Goal: Obtain resource: Obtain resource

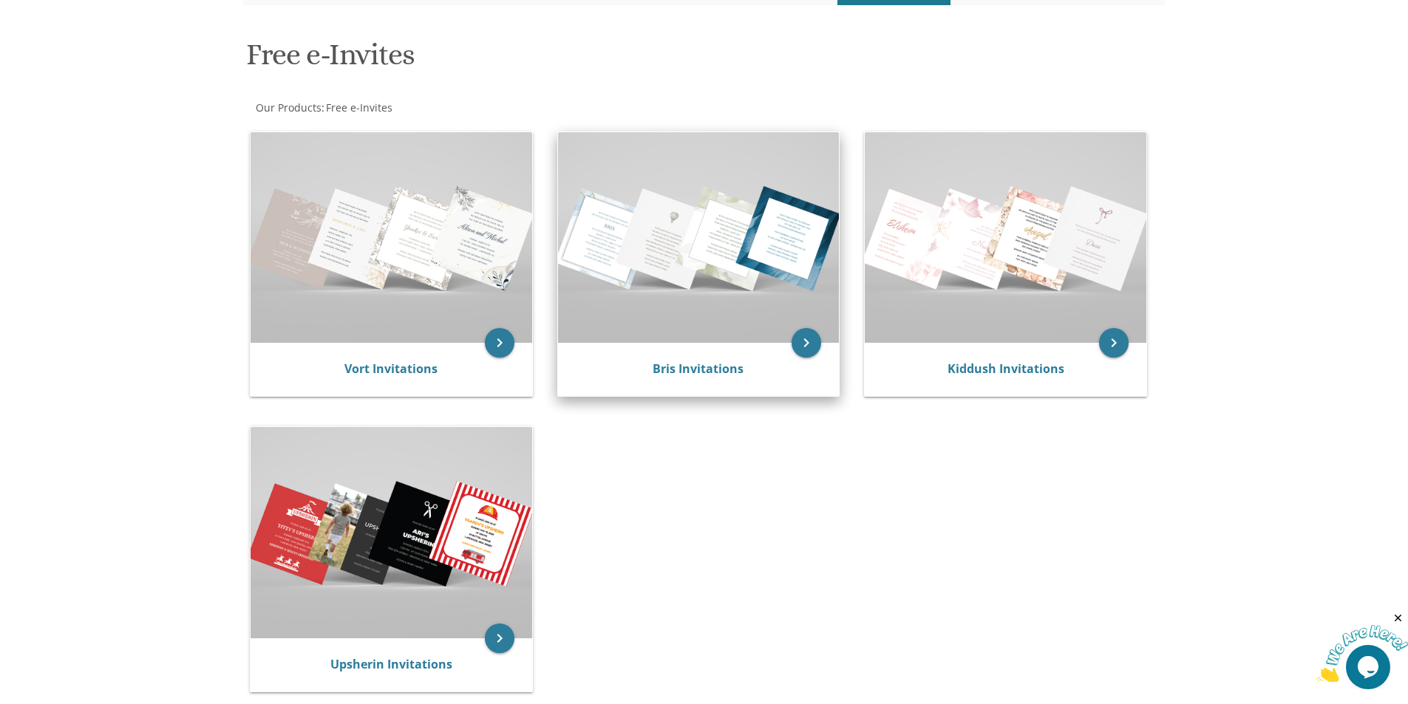
scroll to position [222, 0]
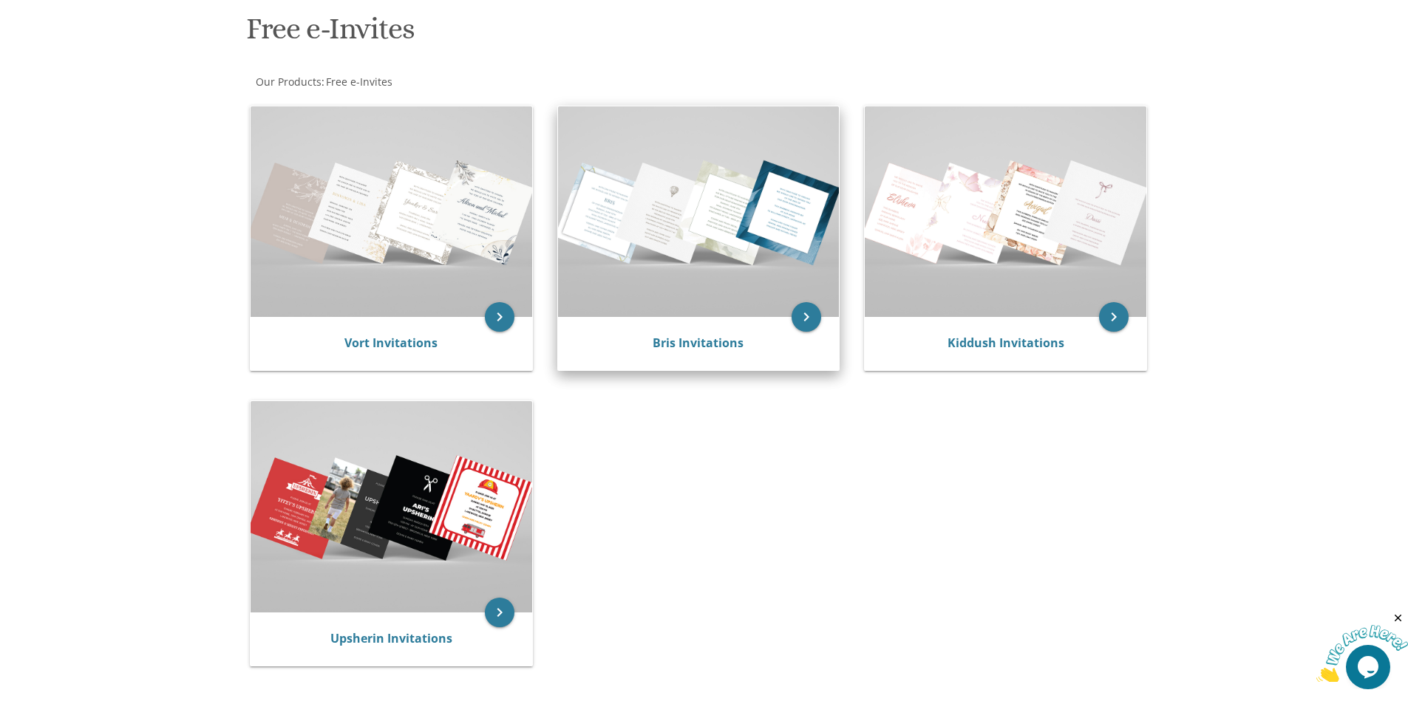
click at [681, 248] on img at bounding box center [699, 211] width 282 height 211
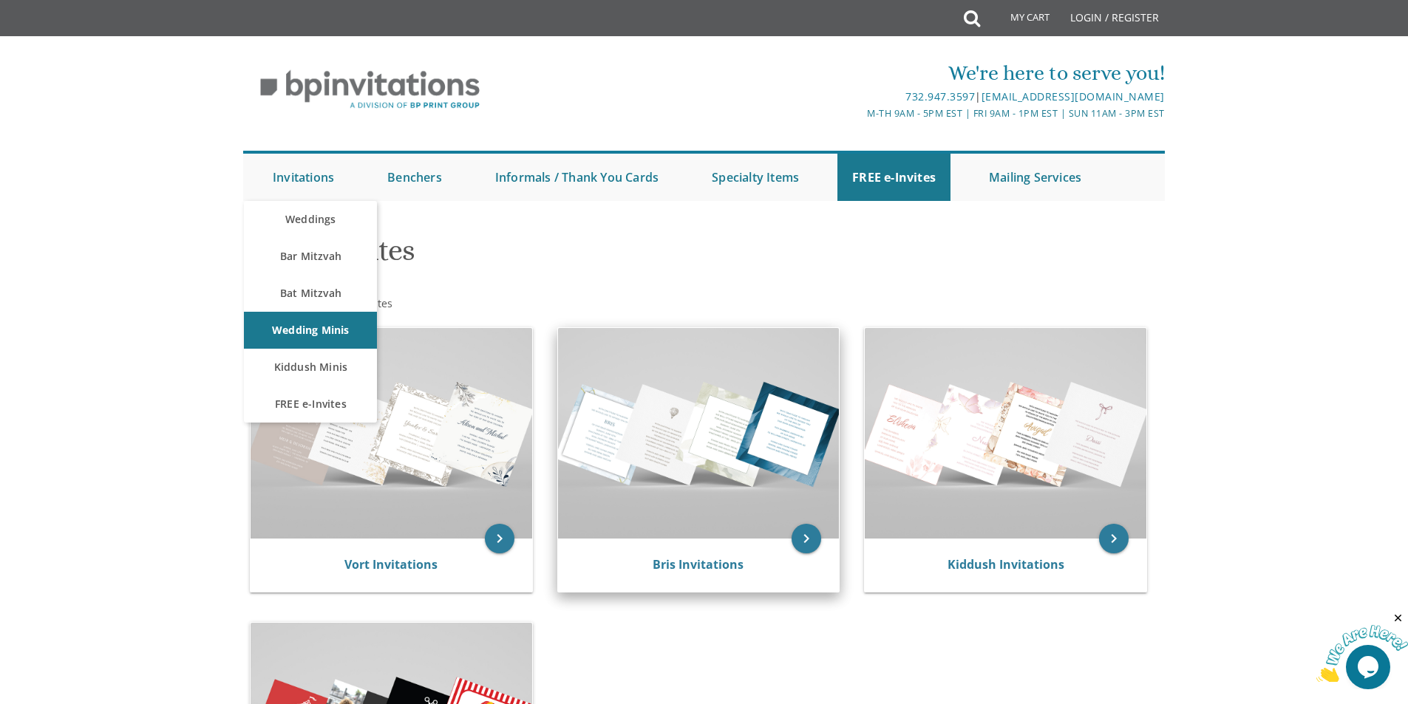
scroll to position [222, 0]
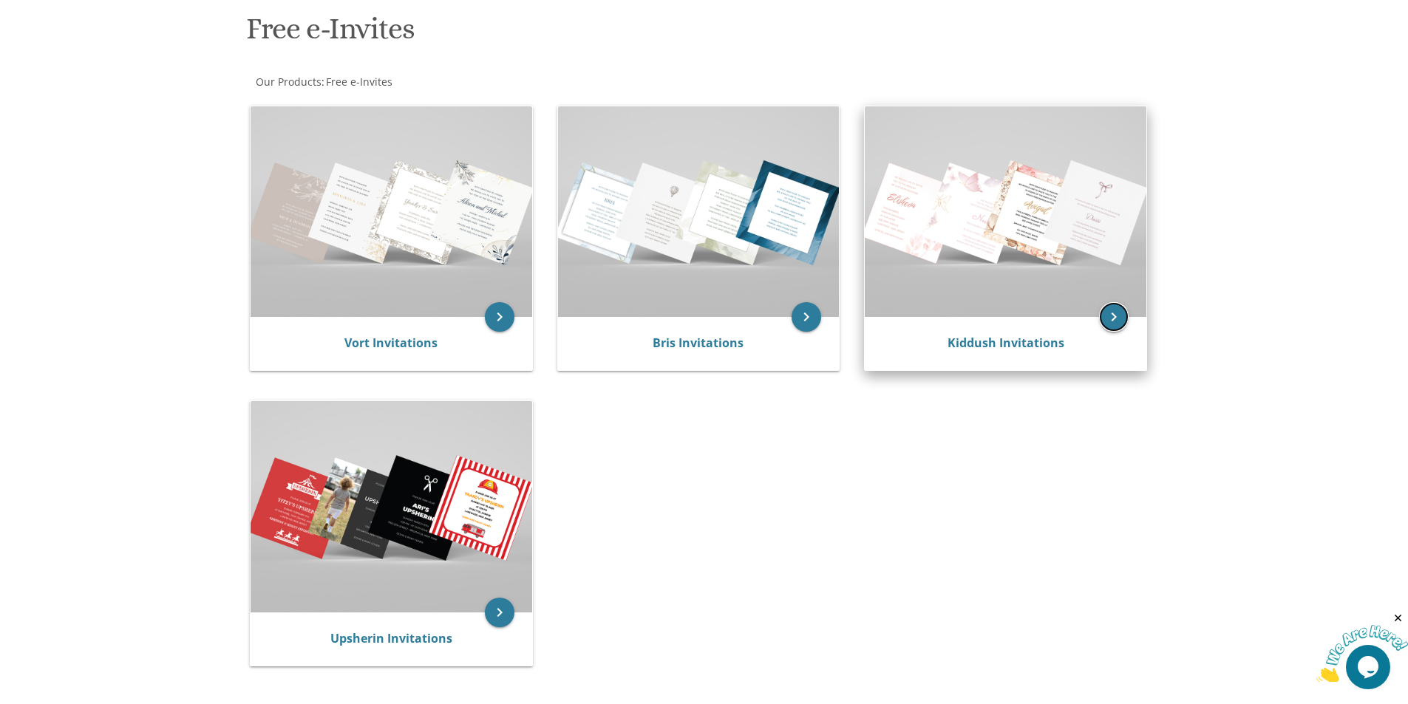
click at [1111, 317] on icon "keyboard_arrow_right" at bounding box center [1114, 317] width 30 height 30
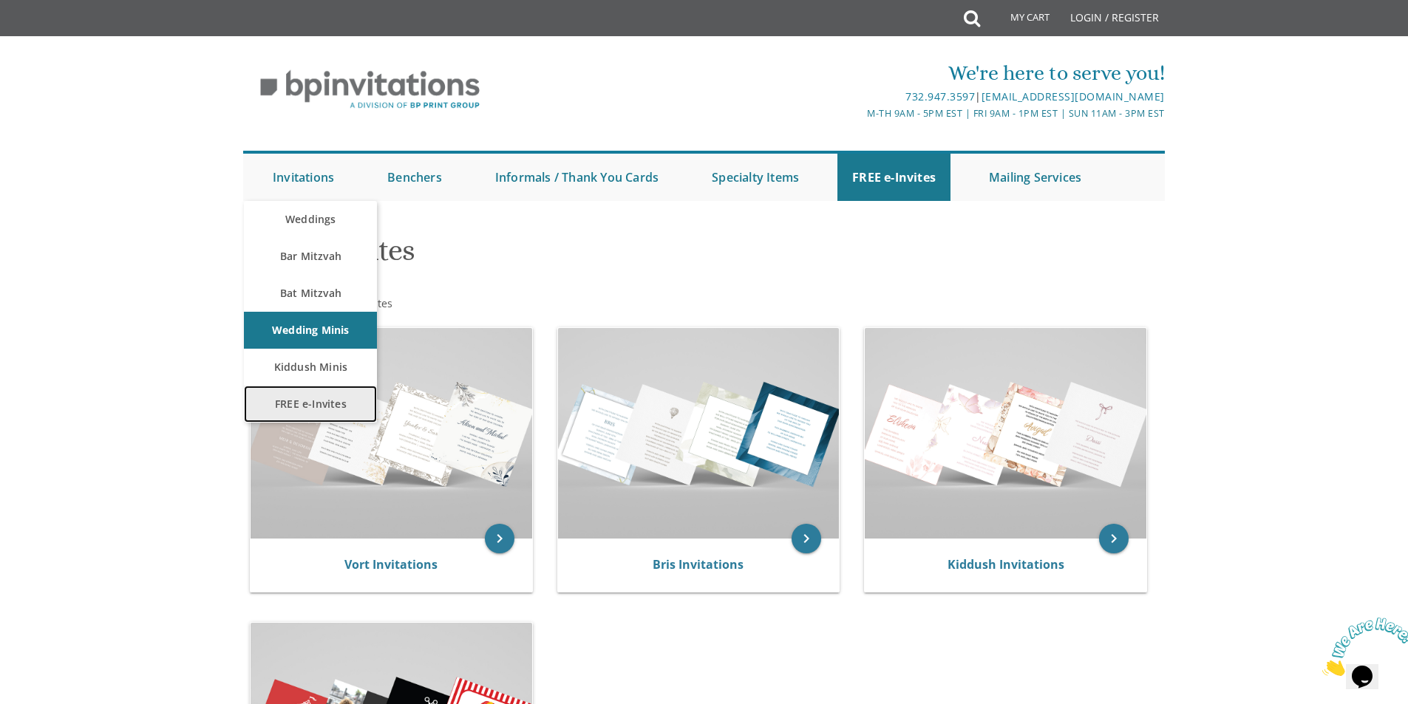
click at [311, 405] on link "FREE e-Invites" at bounding box center [310, 404] width 133 height 37
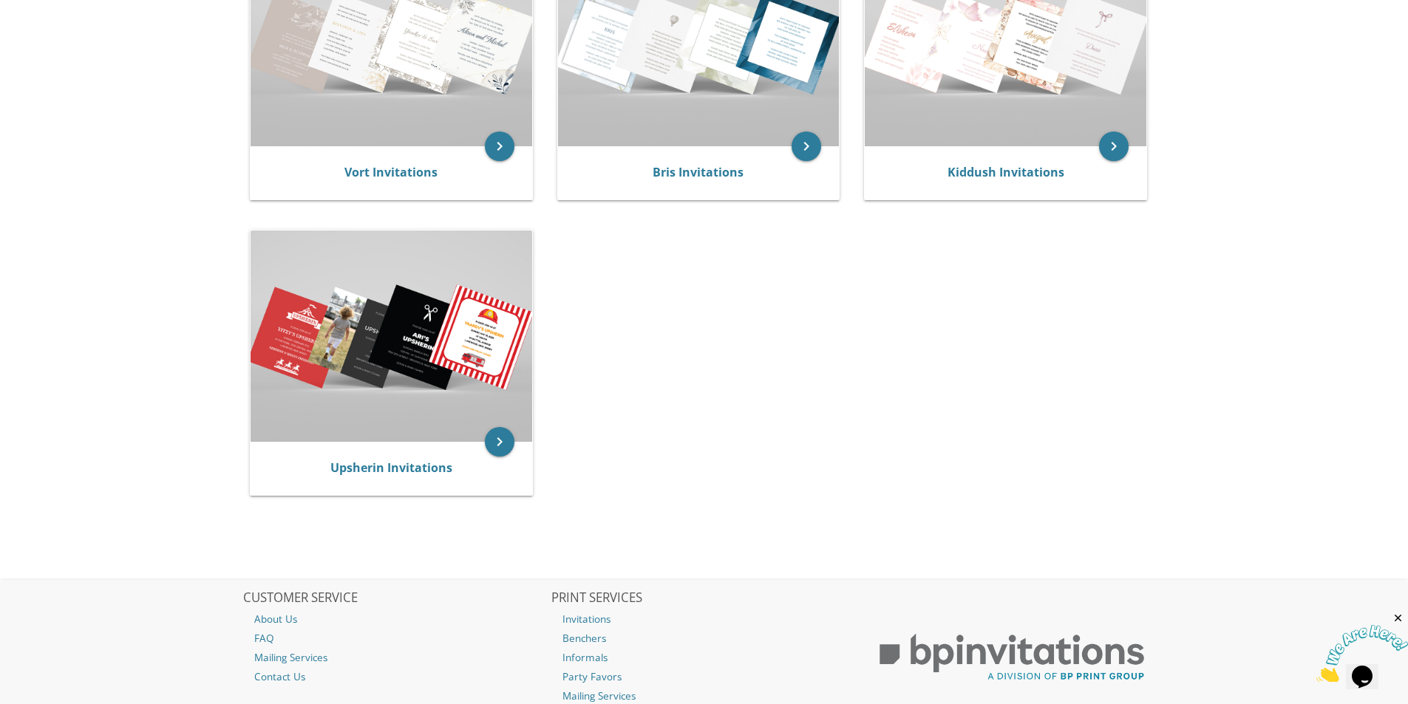
scroll to position [497, 0]
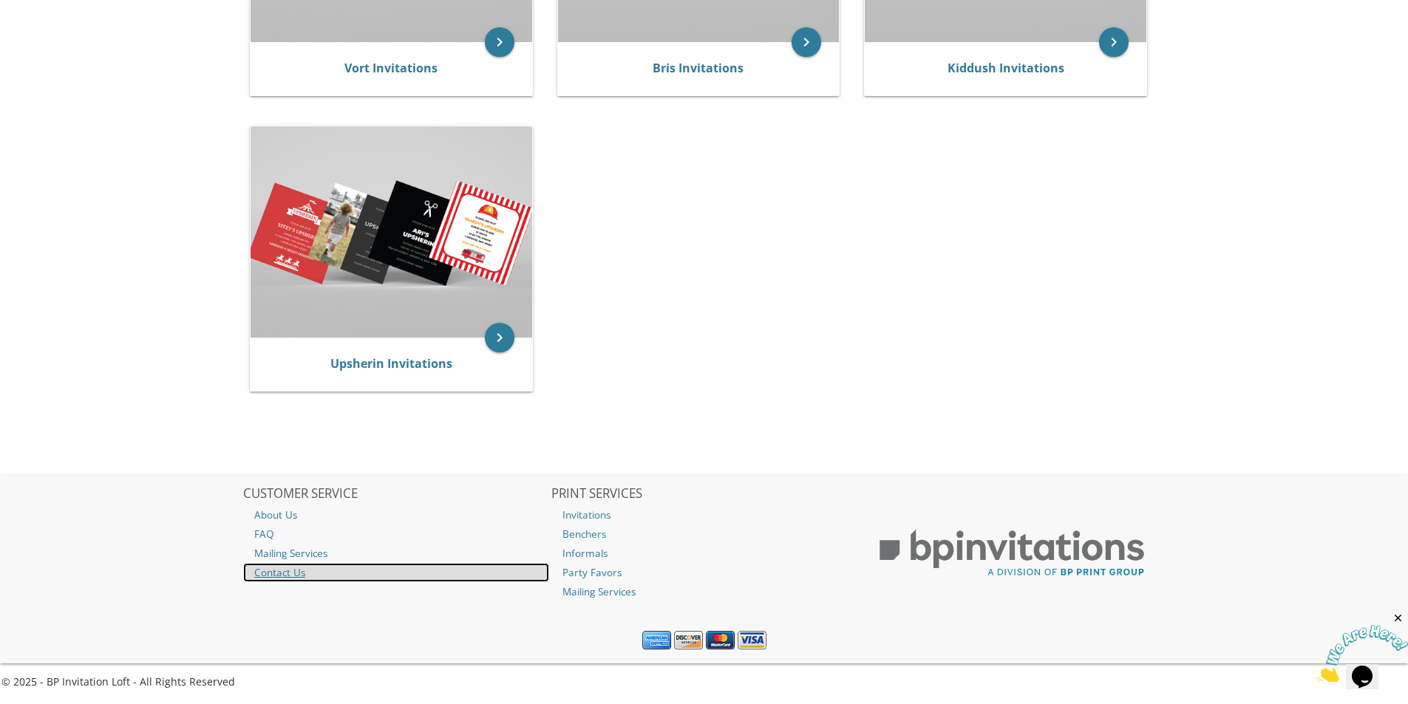
click at [286, 577] on link "Contact Us" at bounding box center [396, 572] width 306 height 19
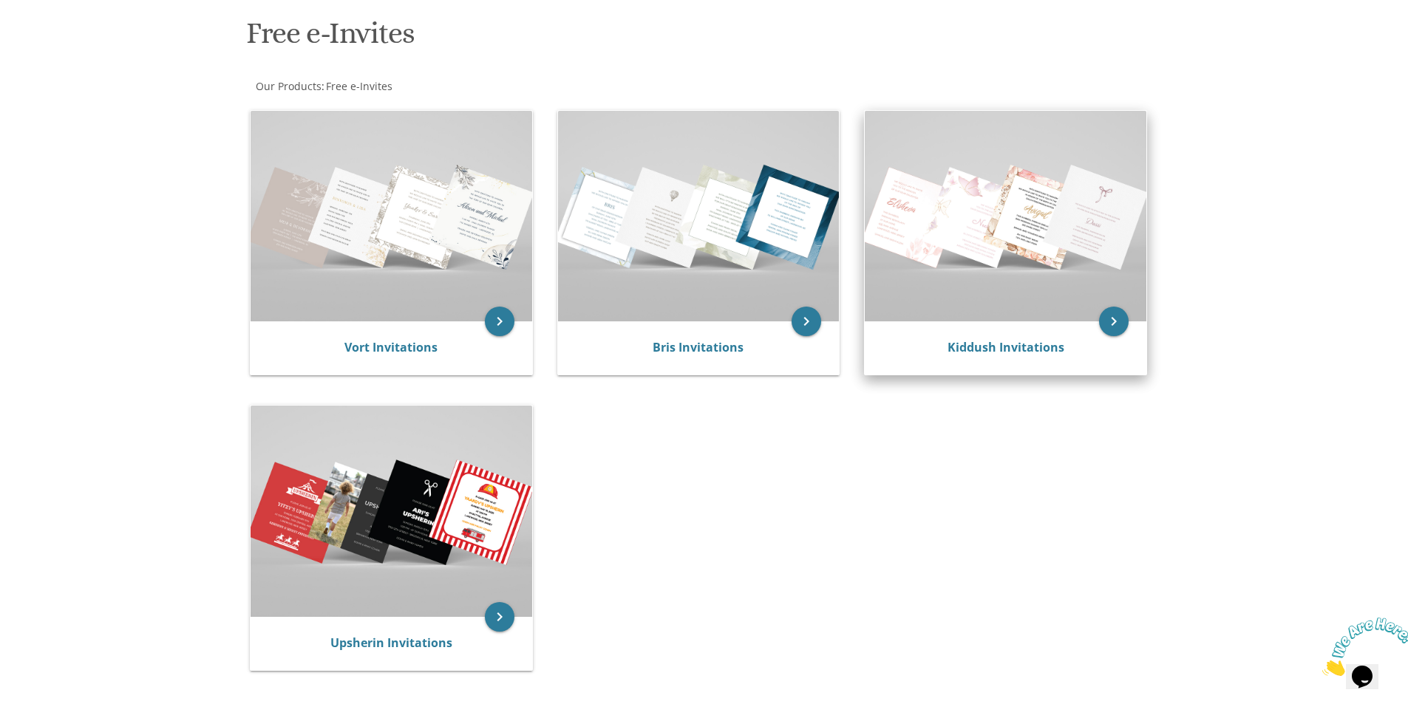
scroll to position [222, 0]
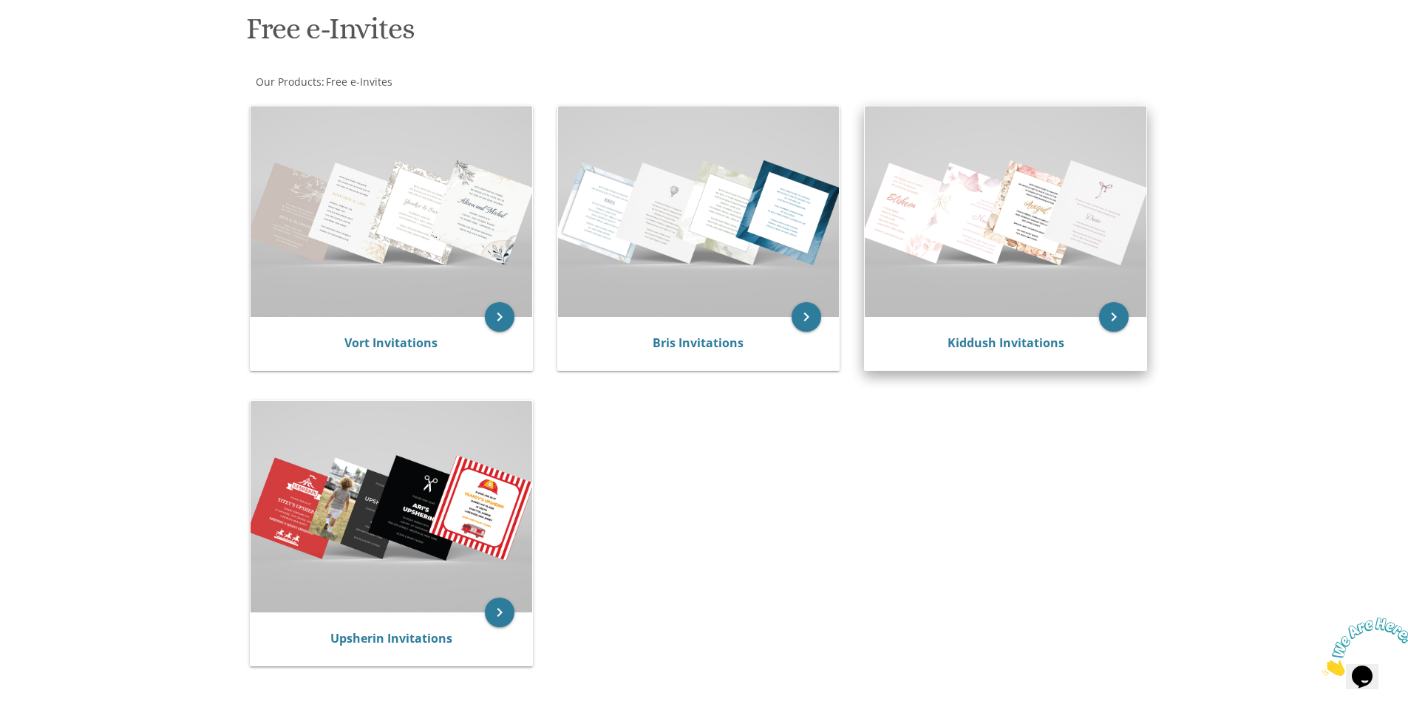
click at [1029, 215] on img at bounding box center [1006, 211] width 282 height 211
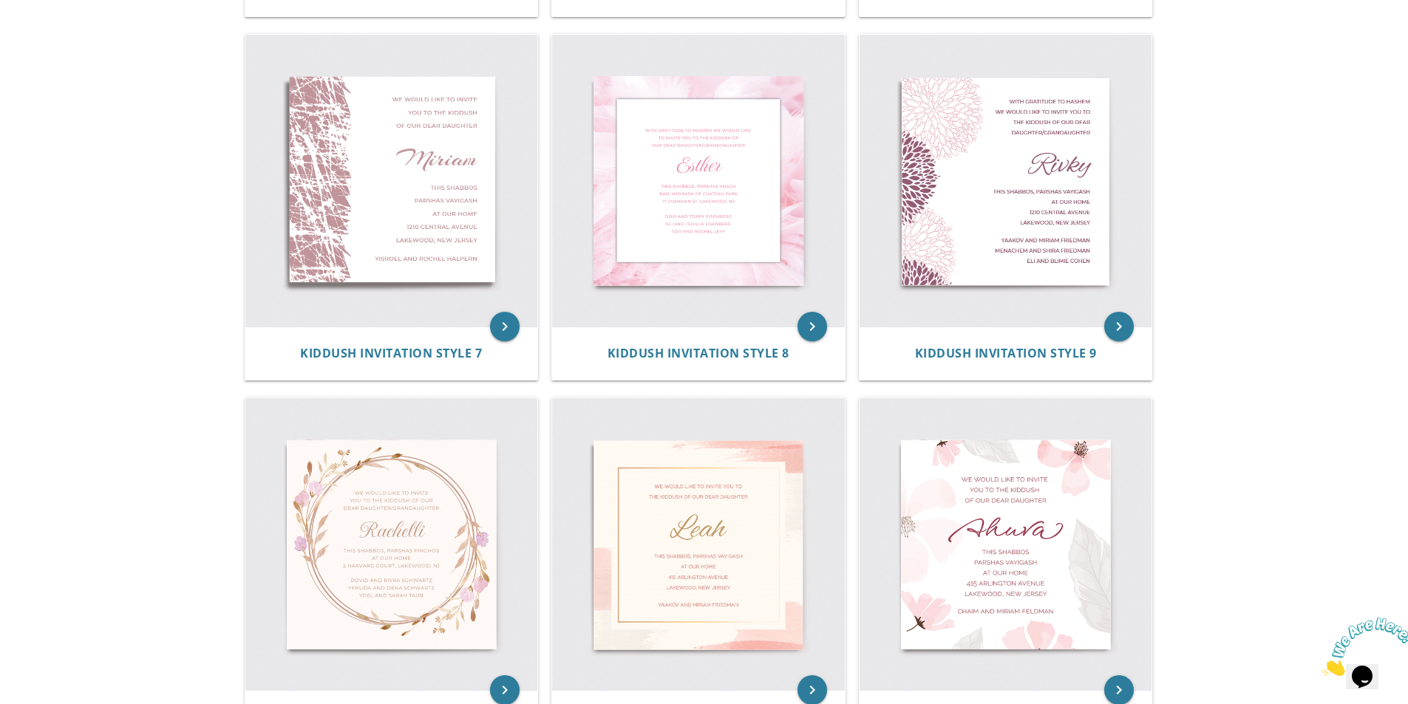
scroll to position [1034, 0]
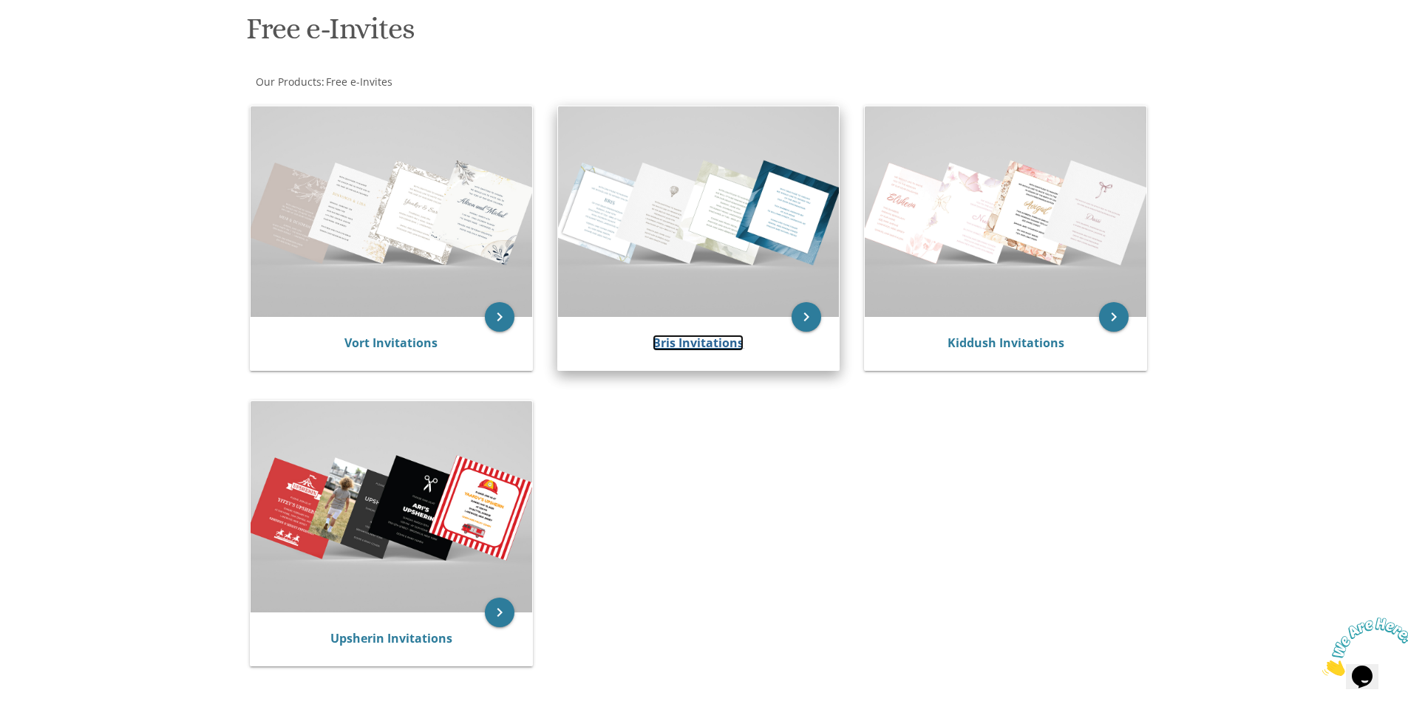
click at [712, 343] on link "Bris Invitations" at bounding box center [697, 343] width 91 height 16
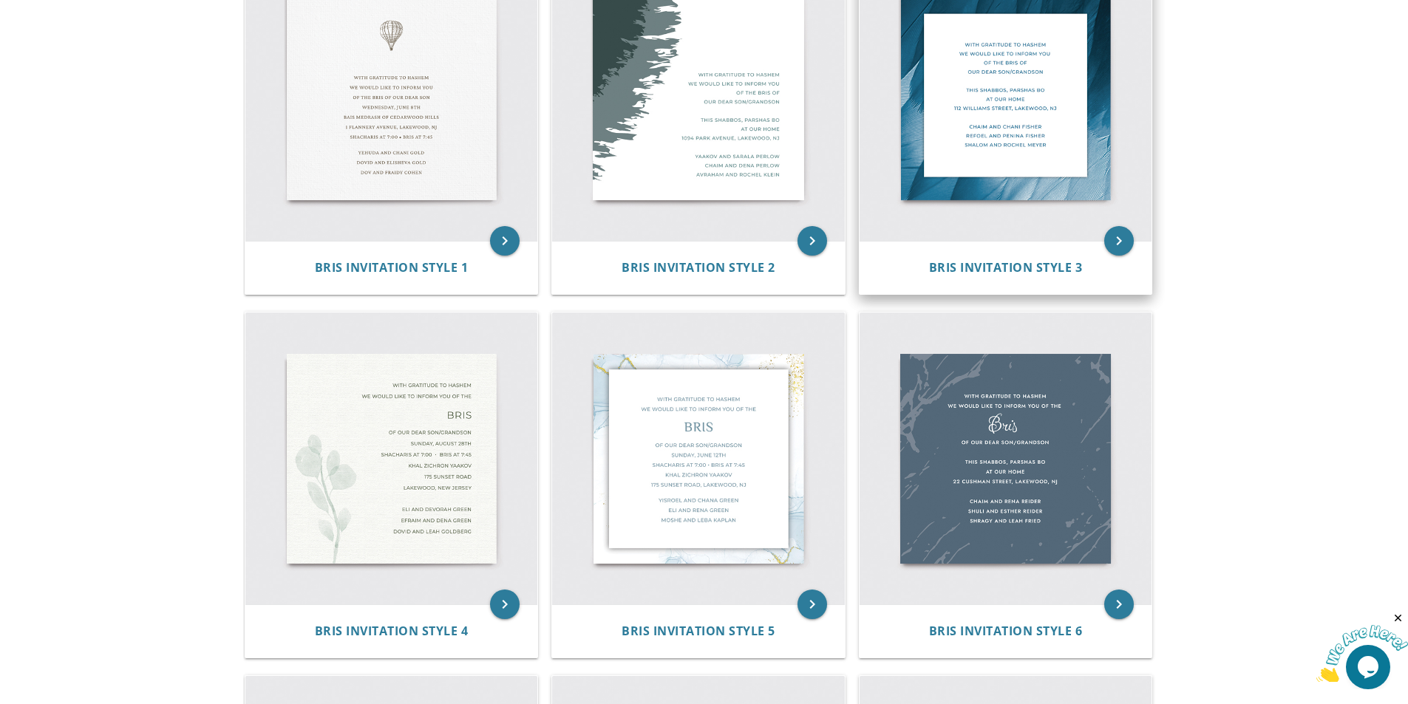
scroll to position [517, 0]
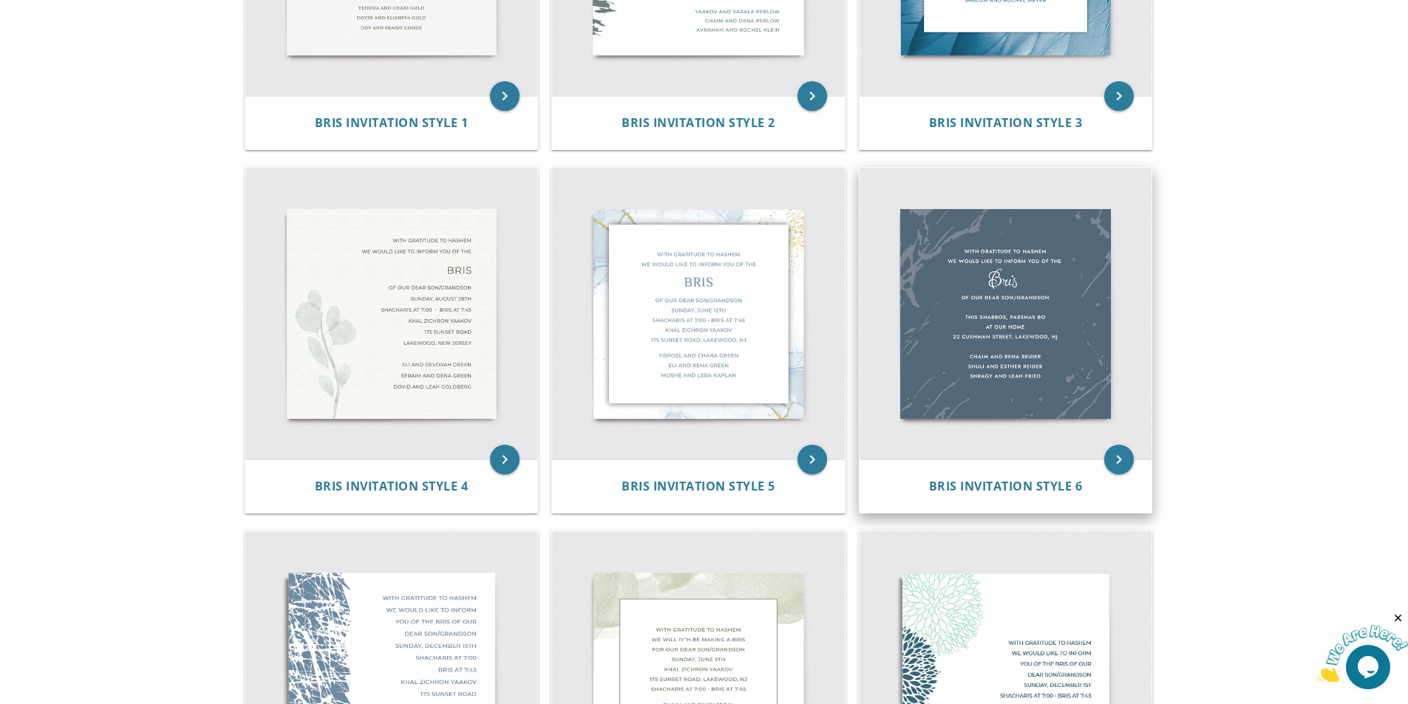
click at [1017, 307] on img at bounding box center [1005, 314] width 293 height 293
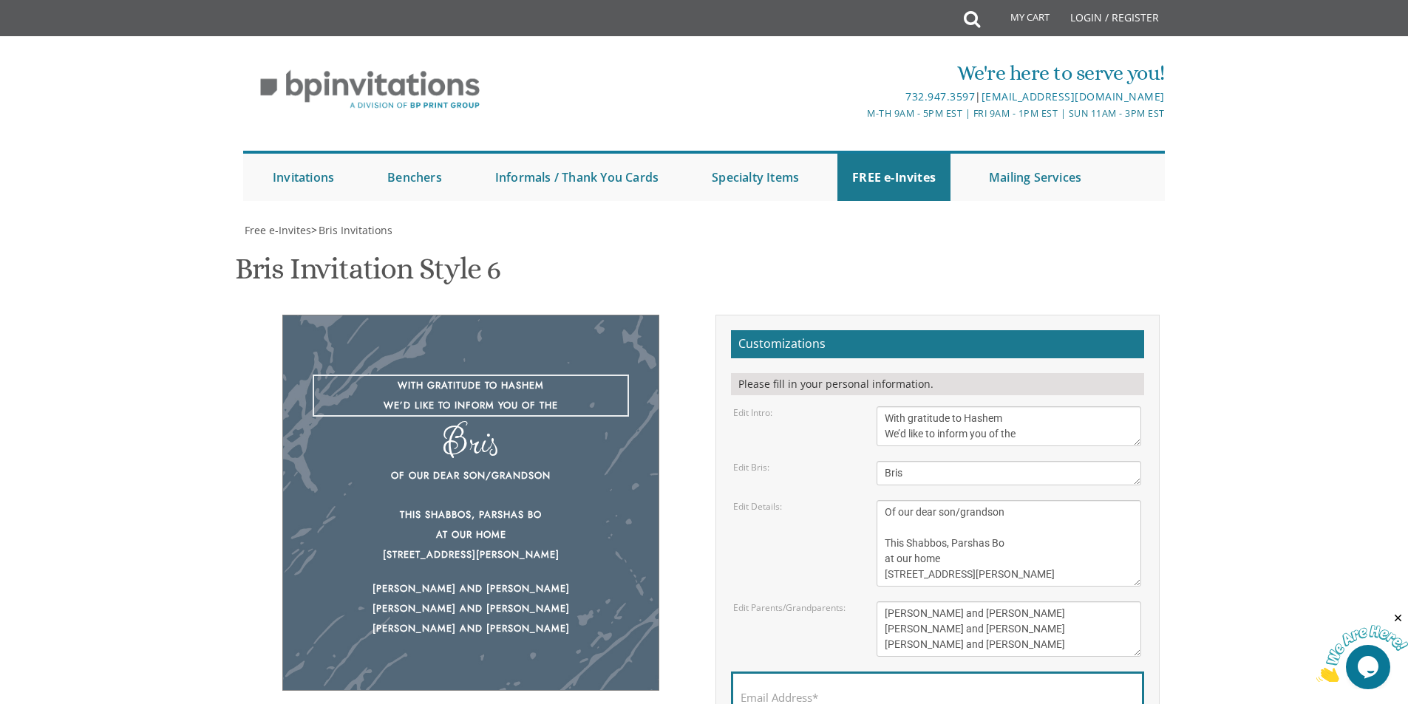
click at [1056, 425] on textarea "With gratitude to Hashem We’d like to inform you of the" at bounding box center [1008, 426] width 265 height 40
click at [1063, 433] on textarea "With gratitude to Hashem We’d like to inform you of the" at bounding box center [1008, 426] width 265 height 40
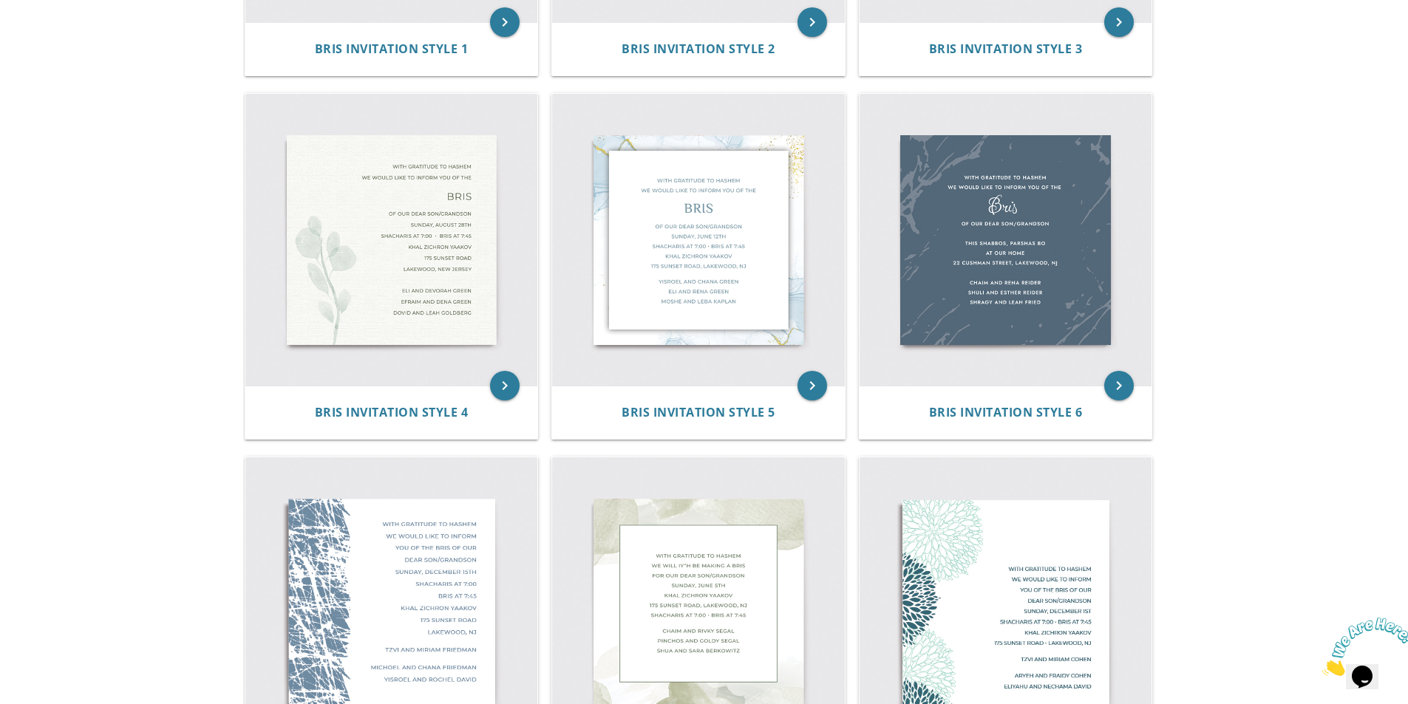
scroll to position [665, 0]
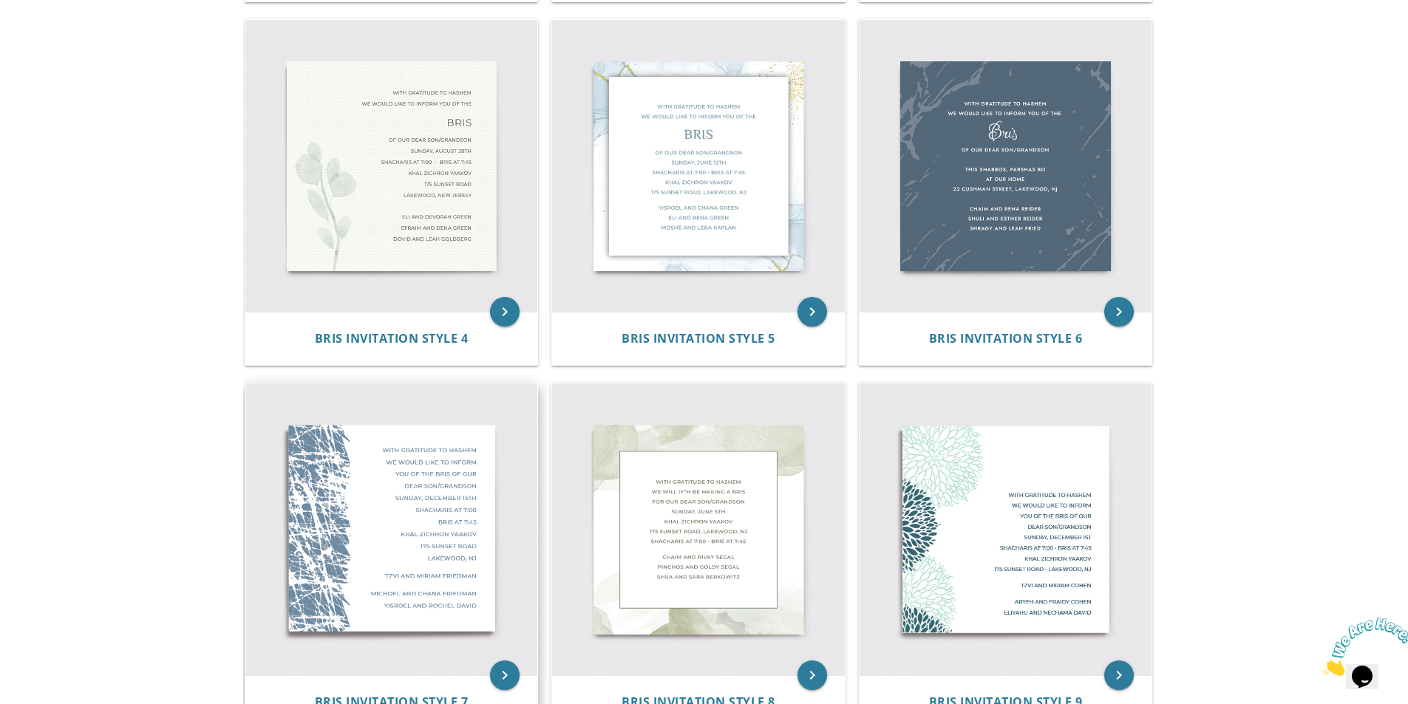
click at [482, 484] on img at bounding box center [391, 529] width 293 height 293
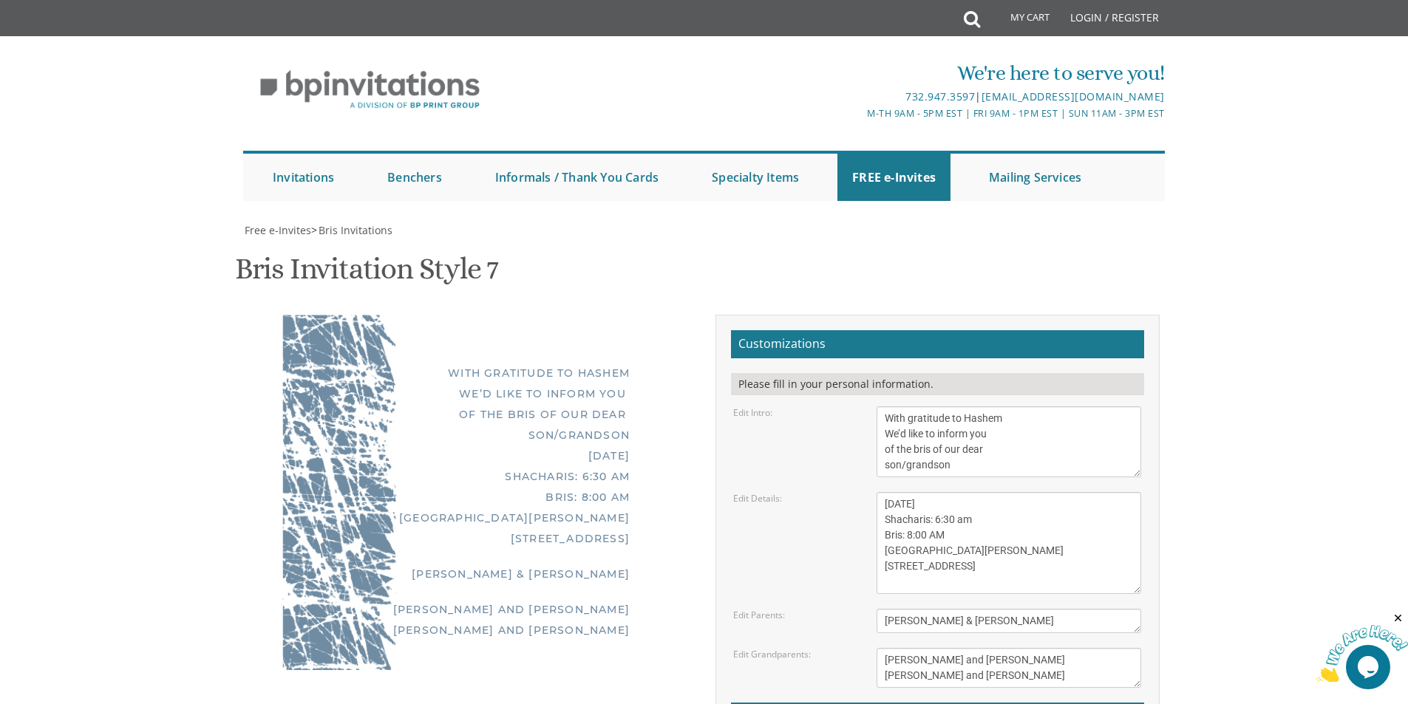
scroll to position [74, 0]
click at [999, 406] on textarea "With gratitude to Hashem We’d like to inform you of the bris of our dear son/gr…" at bounding box center [1008, 441] width 265 height 71
click at [996, 406] on textarea "With gratitude to Hashem We’d like to inform you of the bris of our dear son/gr…" at bounding box center [1008, 441] width 265 height 71
drag, startPoint x: 1003, startPoint y: 364, endPoint x: 957, endPoint y: 364, distance: 46.6
click at [957, 406] on textarea "With gratitude to Hashem We’d like to inform you of the bris of our dear son/gr…" at bounding box center [1008, 441] width 265 height 71
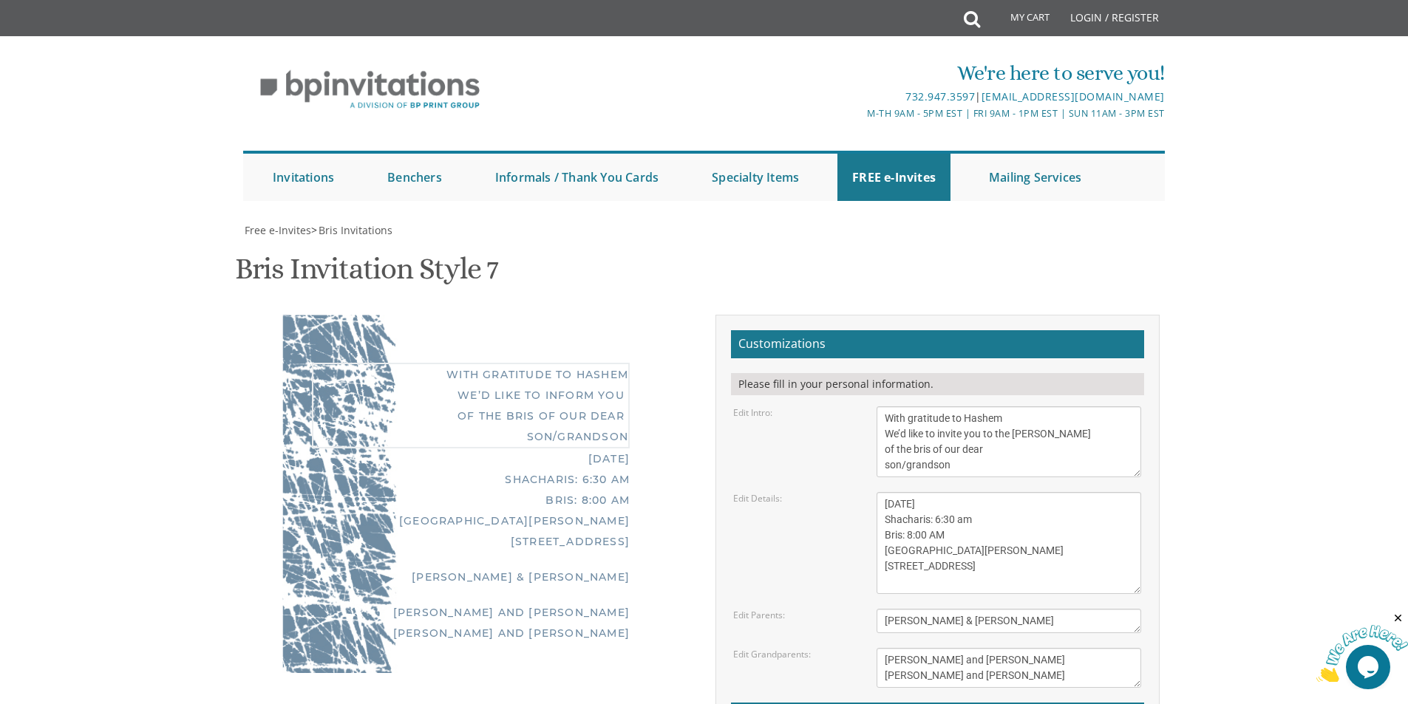
click at [1212, 369] on body "My Cart Total: View Cart Item(s) Submit My Cart Total: View Cart Item(s) Login …" at bounding box center [704, 618] width 1408 height 1237
click at [1314, 476] on body "My Cart Total: View Cart Item(s) Submit My Cart Total: View Cart Item(s) Login …" at bounding box center [704, 618] width 1408 height 1237
click at [1092, 434] on textarea "With gratitude to Hashem We’d like to inform you of the bris of our dear son/gr…" at bounding box center [1008, 441] width 265 height 71
click at [993, 456] on textarea "With gratitude to Hashem We’d like to inform you of the bris of our dear son/gr…" at bounding box center [1008, 441] width 265 height 71
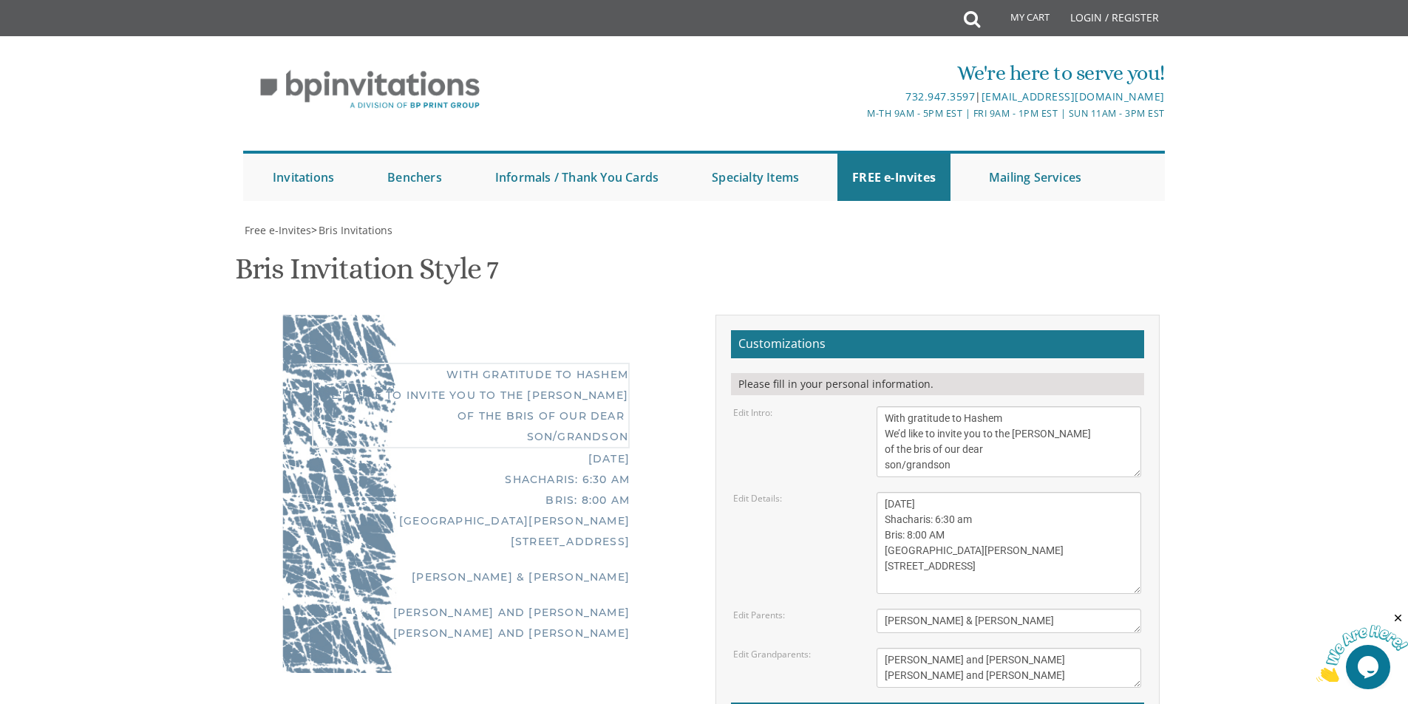
click at [982, 463] on textarea "With gratitude to Hashem We’d like to inform you of the bris of our dear son/gr…" at bounding box center [1008, 441] width 265 height 71
click at [992, 452] on textarea "With gratitude to Hashem We’d like to inform you of the bris of our dear son/gr…" at bounding box center [1008, 441] width 265 height 71
click at [1096, 435] on textarea "With gratitude to Hashem We’d like to inform you of the bris of our dear son/gr…" at bounding box center [1008, 441] width 265 height 71
click at [1075, 463] on textarea "With gratitude to Hashem We’d like to inform you of the bris of our dear son/gr…" at bounding box center [1008, 441] width 265 height 71
click at [1015, 457] on textarea "With gratitude to Hashem We’d like to inform you of the bris of our dear son/gr…" at bounding box center [1008, 441] width 265 height 71
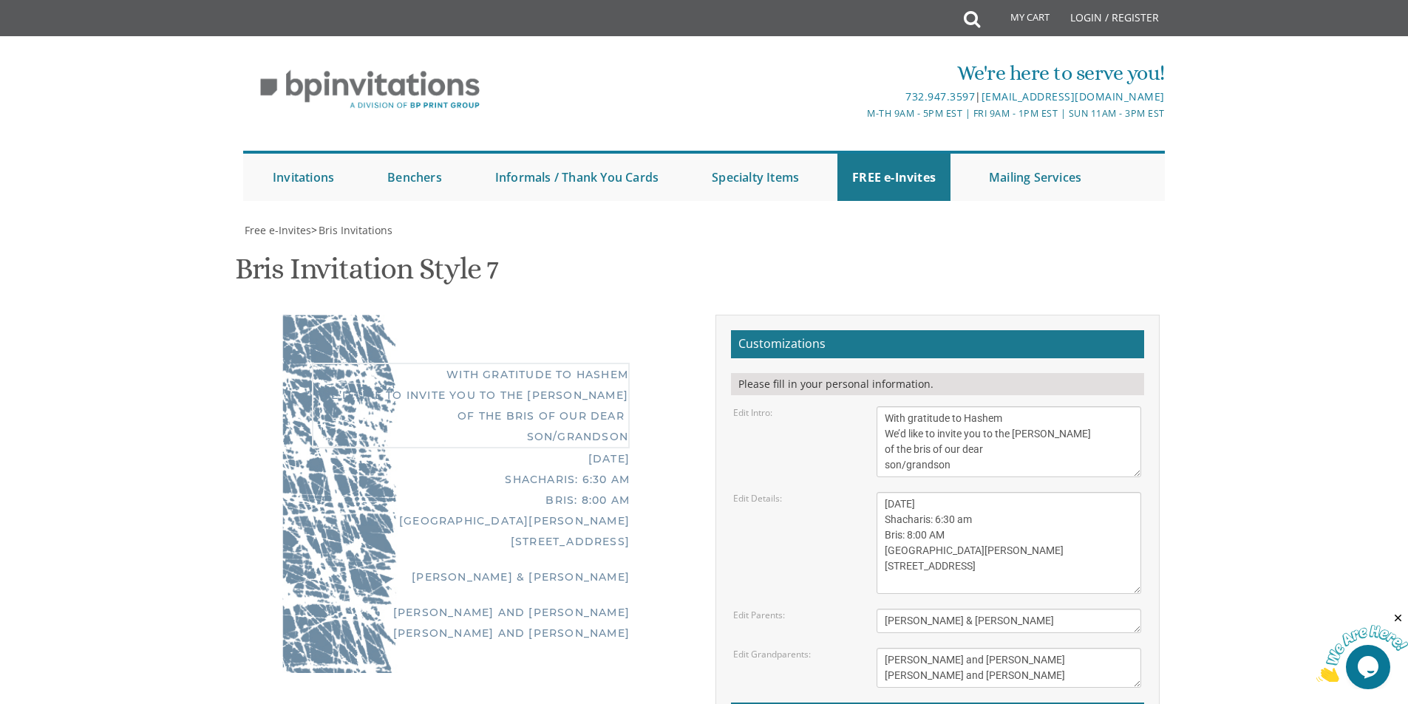
click at [1005, 459] on textarea "With gratitude to Hashem We’d like to inform you of the bris of our dear son/gr…" at bounding box center [1008, 441] width 265 height 71
click at [998, 456] on textarea "With gratitude to Hashem We’d like to inform you of the bris of our dear son/gr…" at bounding box center [1008, 441] width 265 height 71
click at [953, 466] on textarea "With gratitude to Hashem We’d like to inform you of the bris of our dear son/gr…" at bounding box center [1008, 441] width 265 height 71
click at [982, 460] on textarea "With gratitude to Hashem We’d like to inform you of the bris of our dear son/gr…" at bounding box center [1008, 441] width 265 height 71
click at [987, 451] on textarea "With gratitude to Hashem We’d like to inform you of the bris of our dear son/gr…" at bounding box center [1008, 441] width 265 height 71
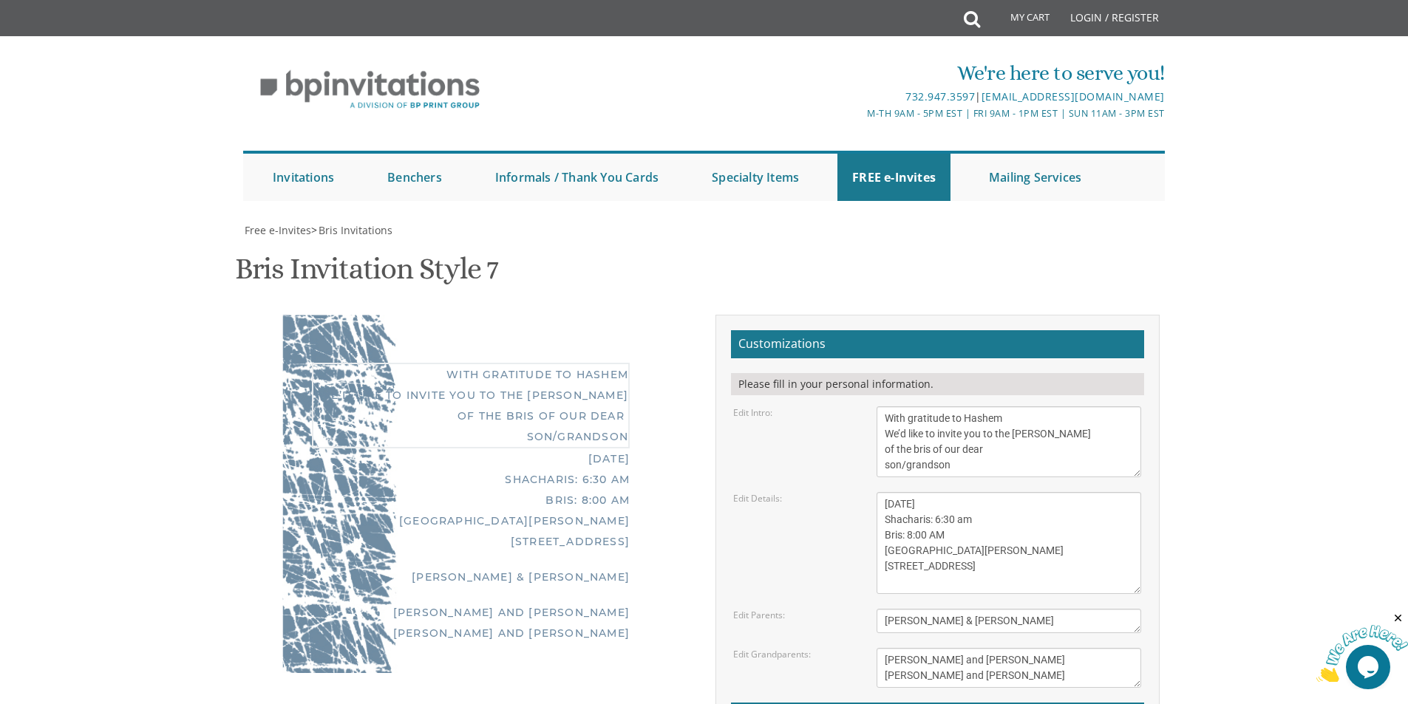
click at [994, 454] on textarea "With gratitude to Hashem We’d like to inform you of the bris of our dear son/gr…" at bounding box center [1008, 441] width 265 height 71
drag, startPoint x: 932, startPoint y: 448, endPoint x: 878, endPoint y: 448, distance: 54.7
click at [878, 448] on textarea "With gratitude to Hashem We’d like to inform you of the bris of our dear son/gr…" at bounding box center [1008, 441] width 265 height 71
click at [952, 466] on textarea "With gratitude to Hashem We’d like to inform you of the bris of our dear son/gr…" at bounding box center [1008, 441] width 265 height 71
click at [885, 463] on textarea "With gratitude to Hashem We’d like to inform you of the bris of our dear son/gr…" at bounding box center [1008, 441] width 265 height 71
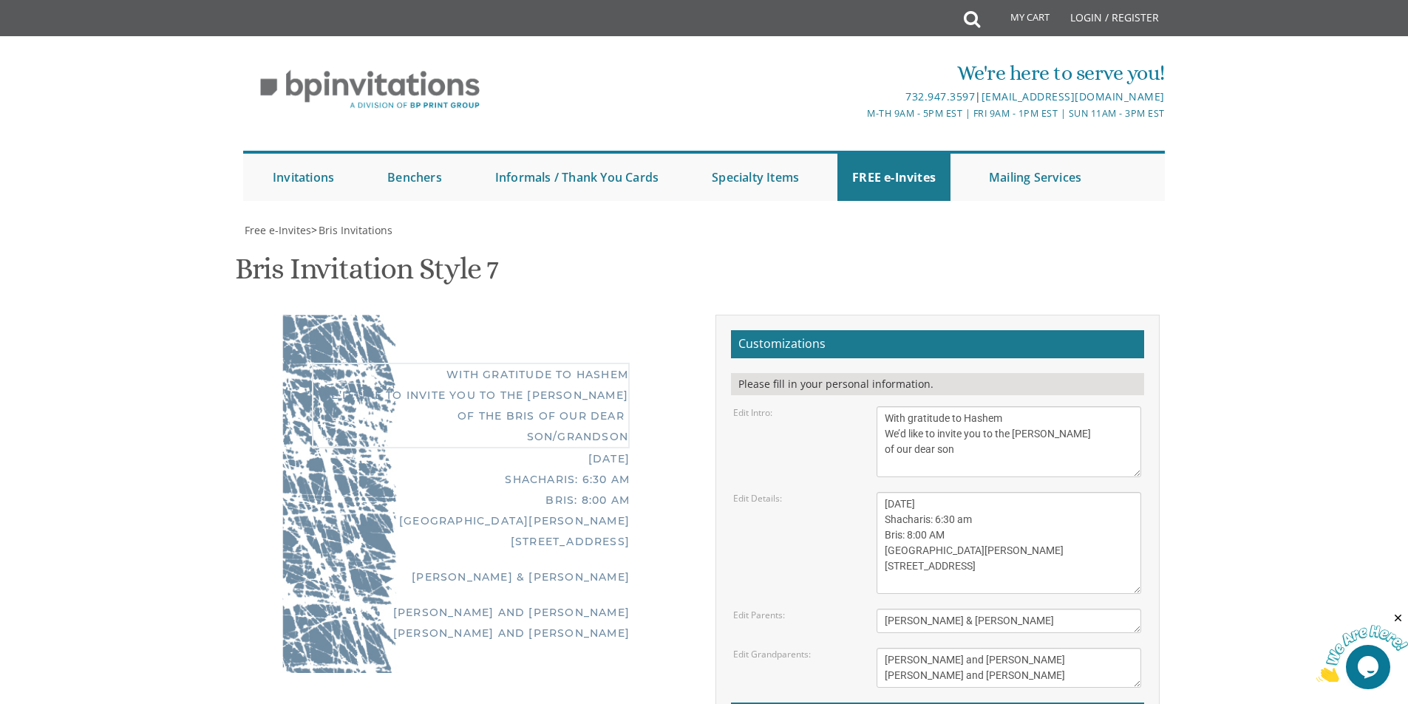
click at [943, 448] on textarea "With gratitude to Hashem We’d like to inform you of the bris of our dear son/gr…" at bounding box center [1008, 441] width 265 height 71
drag, startPoint x: 998, startPoint y: 455, endPoint x: 987, endPoint y: 454, distance: 10.4
click at [998, 455] on textarea "With gratitude to Hashem We’d like to inform you of the bris of our dear son/gr…" at bounding box center [1008, 441] width 265 height 71
type textarea "With gratitude to Hashem We’d like to invite you to the [PERSON_NAME] of our de…"
click at [969, 508] on textarea "[DATE] Shacharis: 6:30 am Bris: 8:00 AM [GEOGRAPHIC_DATA][PERSON_NAME] [STREET_…" at bounding box center [1008, 543] width 265 height 102
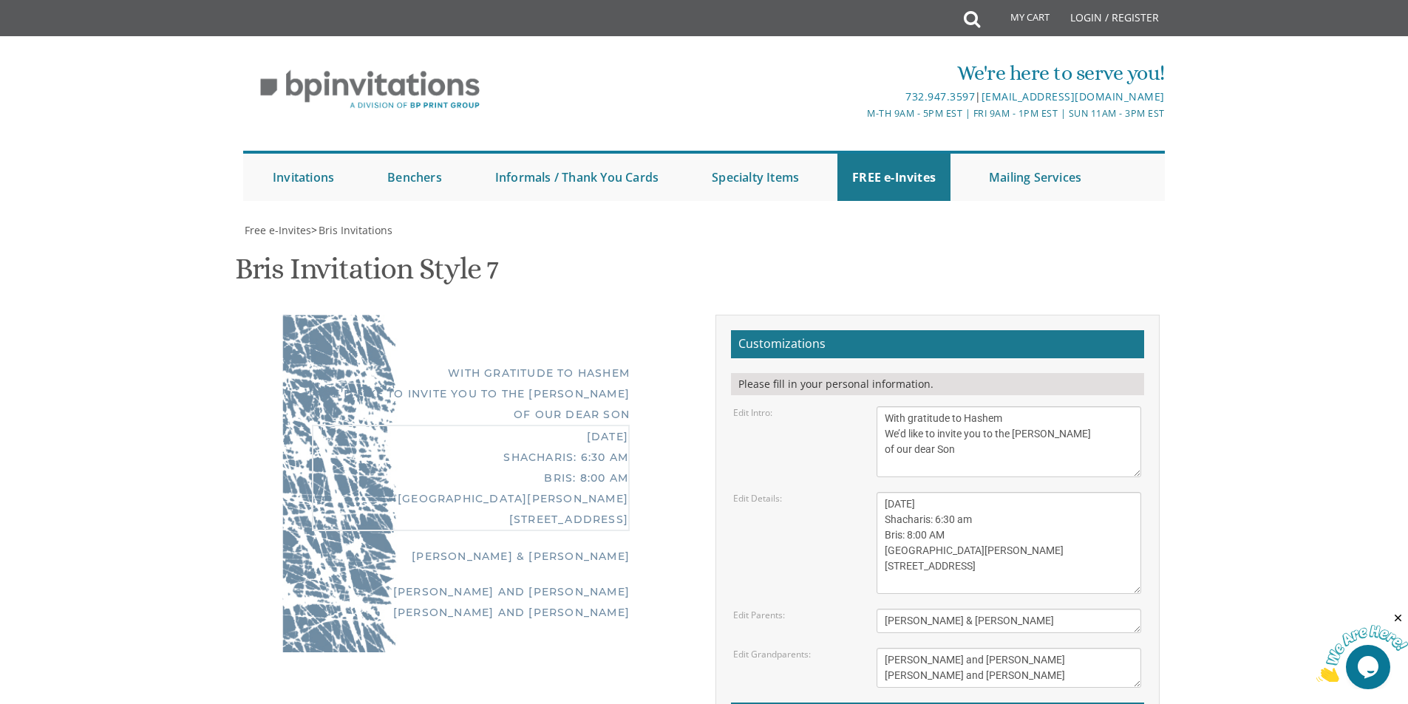
click at [977, 454] on textarea "With gratitude to Hashem We’d like to inform you of the bris of our dear son/gr…" at bounding box center [1008, 441] width 265 height 71
click at [1006, 424] on textarea "With gratitude to Hashem We’d like to inform you of the bris of our dear son/gr…" at bounding box center [1008, 441] width 265 height 71
click at [1020, 421] on textarea "With gratitude to Hashem We’d like to inform you of the bris of our dear son/gr…" at bounding box center [1008, 441] width 265 height 71
click at [1026, 451] on textarea "With gratitude to Hashem We’d like to inform you of the bris of our dear son/gr…" at bounding box center [1008, 441] width 265 height 71
drag, startPoint x: 1105, startPoint y: 435, endPoint x: 1097, endPoint y: 439, distance: 8.9
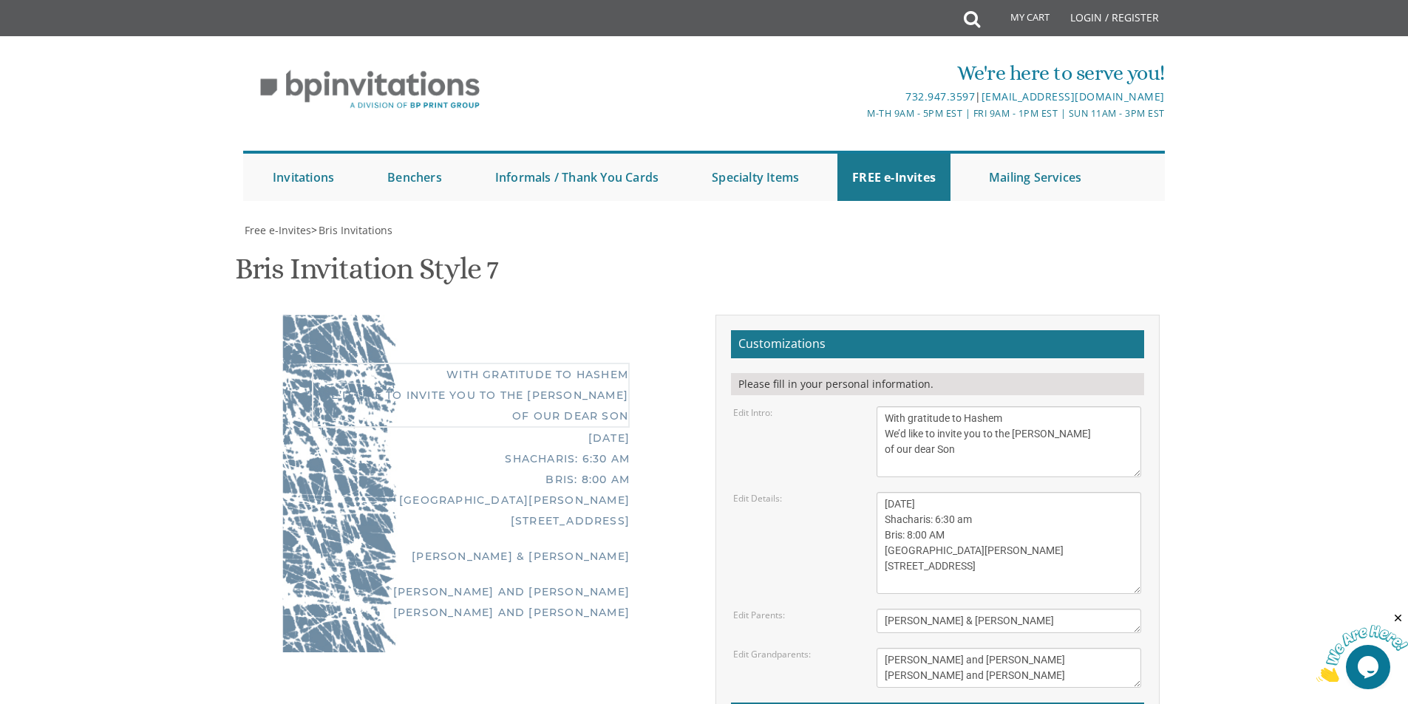
click at [1105, 435] on textarea "With gratitude to Hashem We’d like to inform you of the bris of our dear son/gr…" at bounding box center [1008, 441] width 265 height 71
click at [1083, 431] on textarea "With gratitude to Hashem We’d like to inform you of the bris of our dear son/gr…" at bounding box center [1008, 441] width 265 height 71
click at [1093, 431] on textarea "With gratitude to Hashem We’d like to inform you of the bris of our dear son/gr…" at bounding box center [1008, 441] width 265 height 71
drag, startPoint x: 1077, startPoint y: 443, endPoint x: 1006, endPoint y: 464, distance: 73.2
click at [1076, 445] on textarea "With gratitude to Hashem We’d like to inform you of the bris of our dear son/gr…" at bounding box center [1008, 441] width 265 height 71
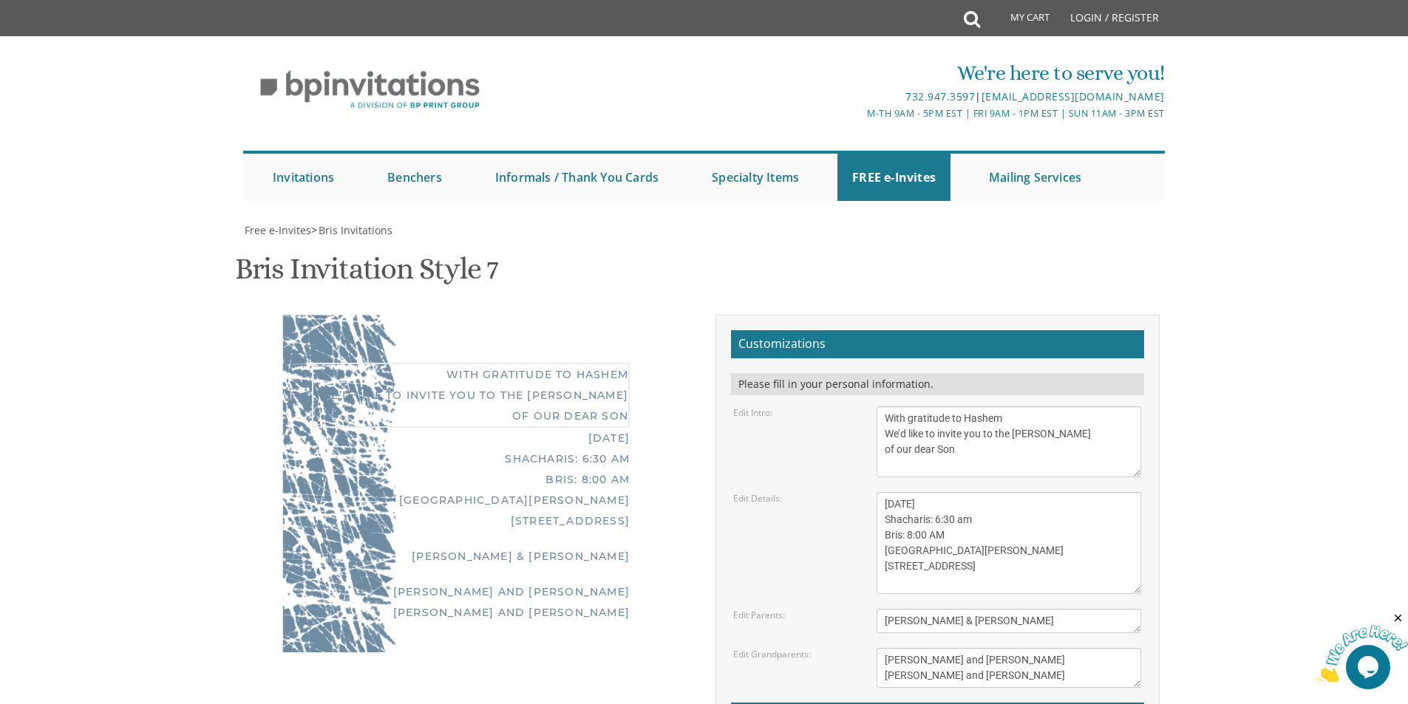
drag, startPoint x: 1006, startPoint y: 464, endPoint x: 993, endPoint y: 454, distance: 16.4
click at [1007, 464] on textarea "With gratitude to Hashem We’d like to inform you of the bris of our dear son/gr…" at bounding box center [1008, 441] width 265 height 71
click at [1003, 430] on textarea "With gratitude to Hashem We’d like to inform you of the bris of our dear son/gr…" at bounding box center [1008, 441] width 265 height 71
click at [1006, 443] on textarea "With gratitude to Hashem We’d like to inform you of the bris of our dear son/gr…" at bounding box center [1008, 441] width 265 height 71
click at [1044, 423] on textarea "With gratitude to Hashem We’d like to inform you of the bris of our dear son/gr…" at bounding box center [1008, 441] width 265 height 71
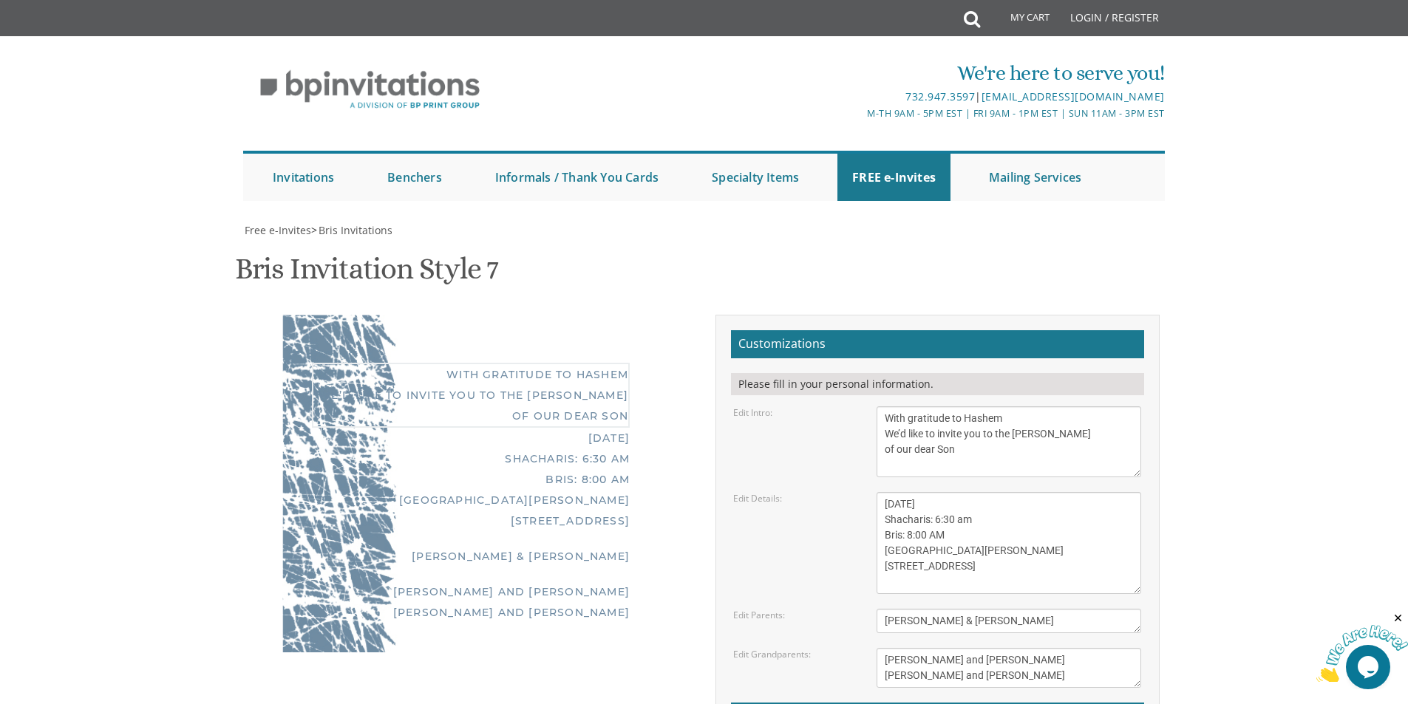
click at [1031, 441] on textarea "With gratitude to Hashem We’d like to inform you of the bris of our dear son/gr…" at bounding box center [1008, 441] width 265 height 71
click at [1074, 434] on textarea "With gratitude to Hashem We’d like to inform you of the bris of our dear son/gr…" at bounding box center [1008, 441] width 265 height 71
click at [1102, 437] on textarea "With gratitude to Hashem We’d like to inform you of the bris of our dear son/gr…" at bounding box center [1008, 441] width 265 height 71
click at [1074, 432] on textarea "With gratitude to Hashem We’d like to inform you of the bris of our dear son/gr…" at bounding box center [1008, 441] width 265 height 71
click at [1086, 428] on textarea "With gratitude to Hashem We’d like to inform you of the bris of our dear son/gr…" at bounding box center [1008, 441] width 265 height 71
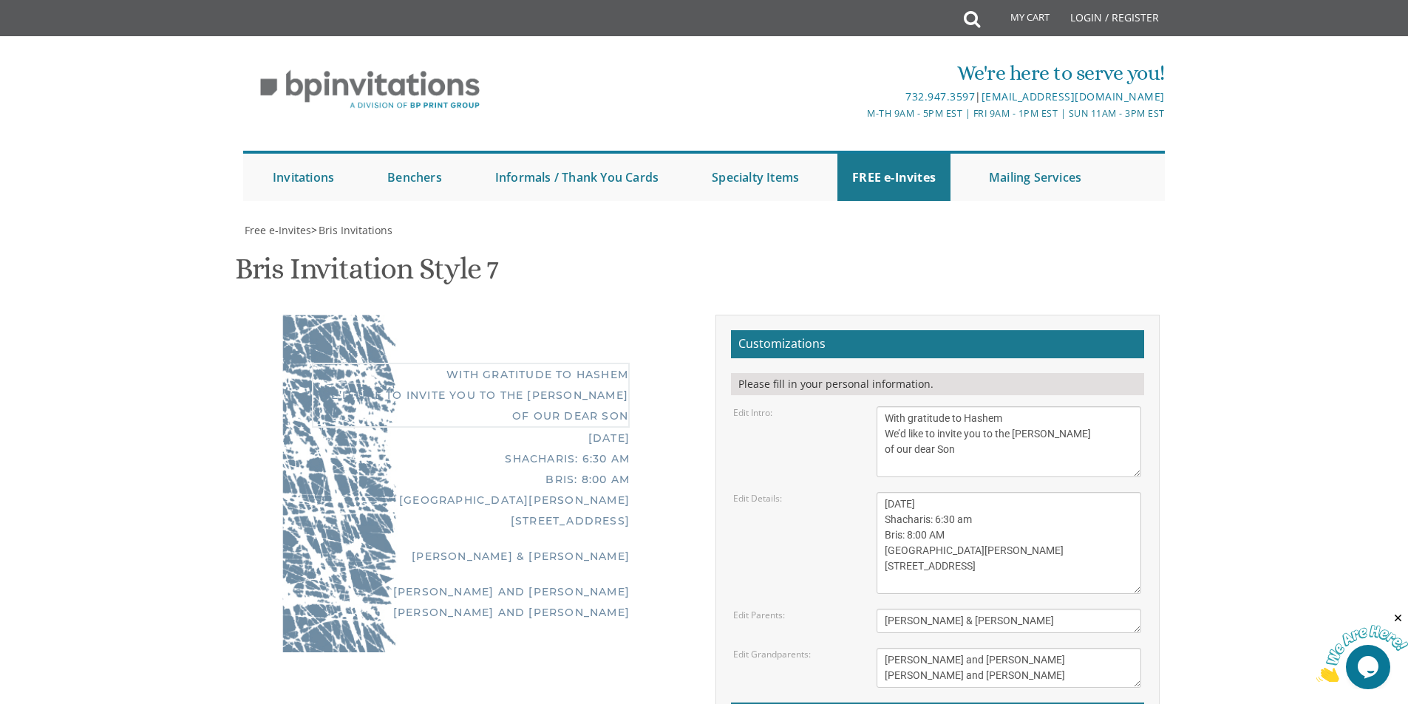
click at [1037, 445] on textarea "With gratitude to Hashem We’d like to inform you of the bris of our dear son/gr…" at bounding box center [1008, 441] width 265 height 71
drag, startPoint x: 972, startPoint y: 581, endPoint x: 896, endPoint y: 499, distance: 111.3
click at [896, 499] on textarea "[DATE] Shacharis: 6:30 am Bris: 8:00 AM [GEOGRAPHIC_DATA][PERSON_NAME] [STREET_…" at bounding box center [1008, 543] width 265 height 102
click at [966, 542] on textarea "[DATE] Shacharis: 6:30 am Bris: 8:00 AM [GEOGRAPHIC_DATA][PERSON_NAME] [STREET_…" at bounding box center [1008, 543] width 265 height 102
drag, startPoint x: 961, startPoint y: 577, endPoint x: 857, endPoint y: 482, distance: 140.7
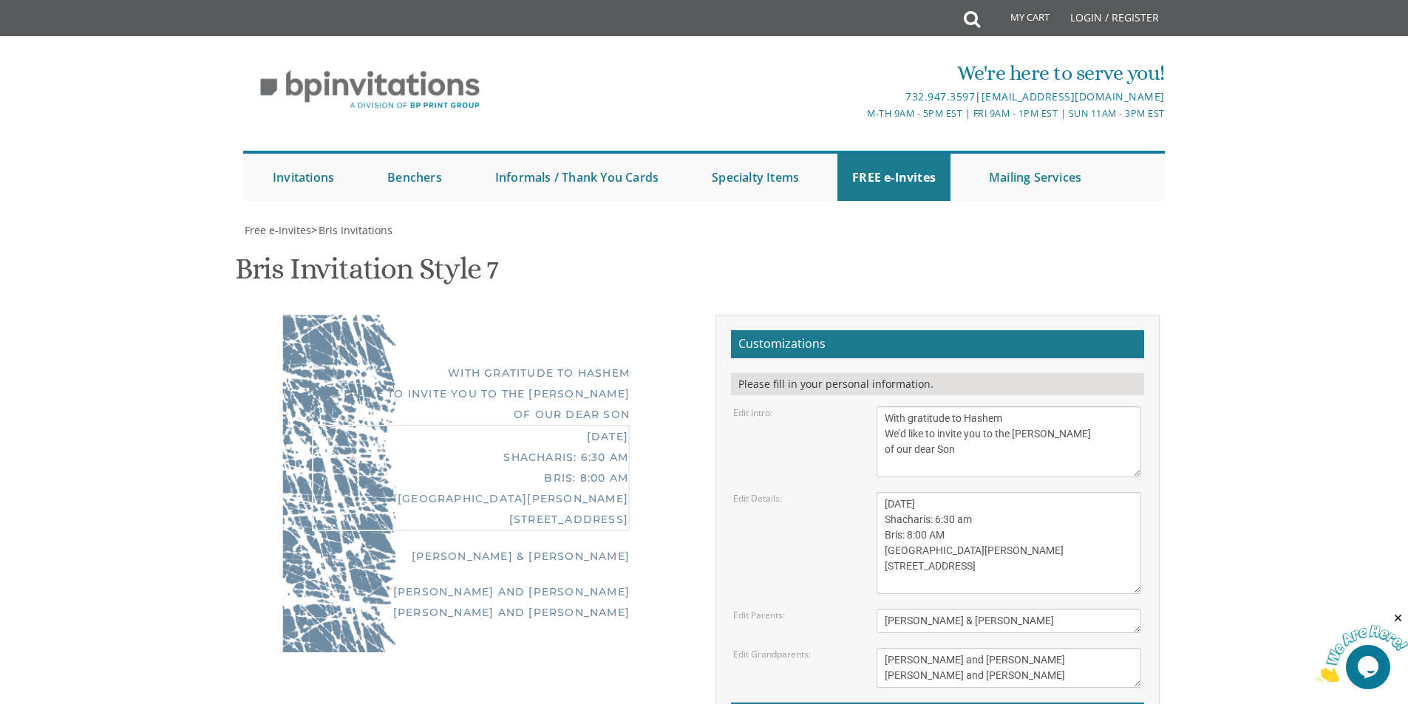
click at [857, 482] on form "Customizations Please fill in your personal information. Edit Intro: With grati…" at bounding box center [937, 574] width 413 height 488
paste textarea "this shabbos, parshsas balak 8 sunny brook road, Jackson"
drag, startPoint x: 1017, startPoint y: 502, endPoint x: 947, endPoint y: 501, distance: 70.2
click at [947, 501] on textarea "[DATE] Shacharis: 6:30 am Bris: 8:00 AM [GEOGRAPHIC_DATA][PERSON_NAME] [STREET_…" at bounding box center [1008, 543] width 265 height 102
drag, startPoint x: 1033, startPoint y: 523, endPoint x: 872, endPoint y: 515, distance: 161.3
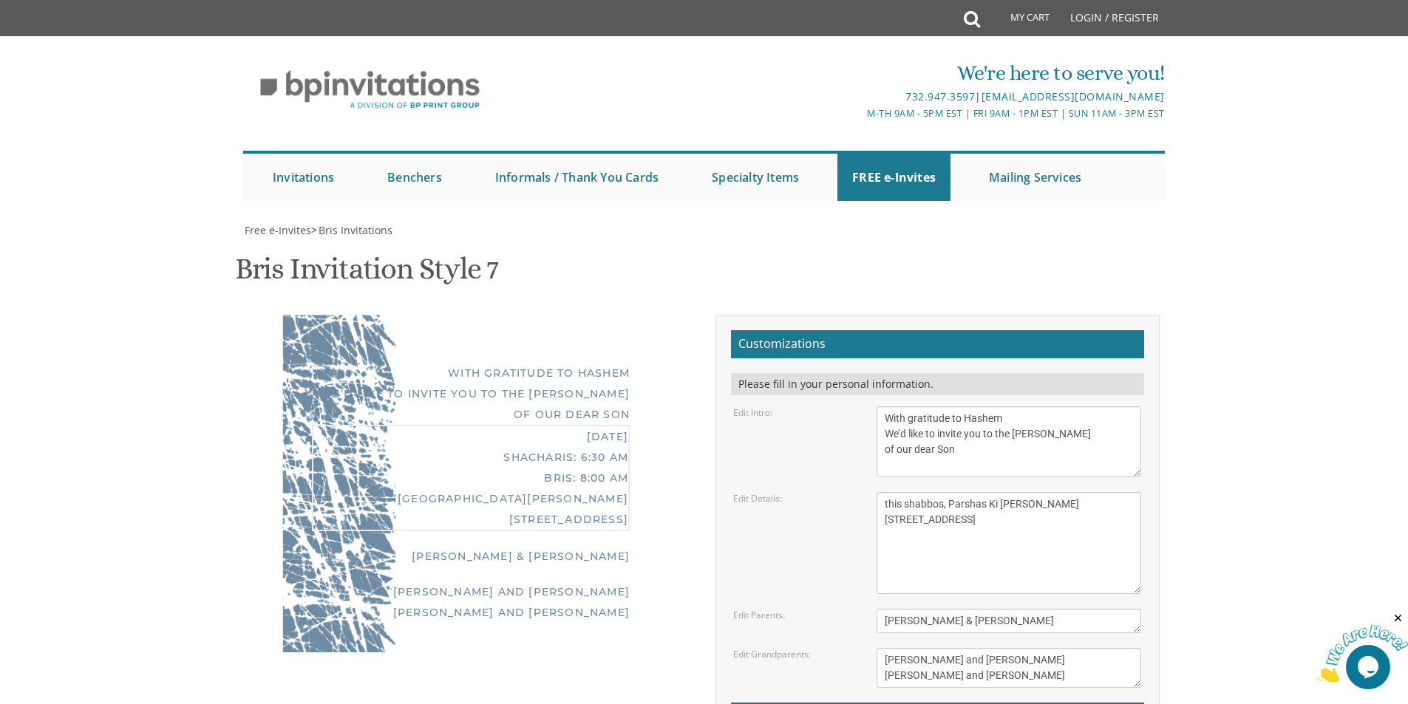
click at [872, 515] on div "[DATE] Shacharis: 6:30 am Bris: 8:00 AM [GEOGRAPHIC_DATA][PERSON_NAME] [STREET_…" at bounding box center [1008, 543] width 287 height 102
click at [887, 506] on textarea "[DATE] Shacharis: 6:30 am Bris: 8:00 AM [GEOGRAPHIC_DATA][PERSON_NAME] [STREET_…" at bounding box center [1008, 543] width 265 height 102
drag, startPoint x: 1041, startPoint y: 524, endPoint x: 1023, endPoint y: 549, distance: 31.2
click at [1042, 524] on textarea "[DATE] Shacharis: 6:30 am Bris: 8:00 AM [GEOGRAPHIC_DATA][PERSON_NAME] [STREET_…" at bounding box center [1008, 543] width 265 height 102
click at [1006, 555] on textarea "[DATE] Shacharis: 6:30 am Bris: 8:00 AM [GEOGRAPHIC_DATA][PERSON_NAME] [STREET_…" at bounding box center [1008, 543] width 265 height 102
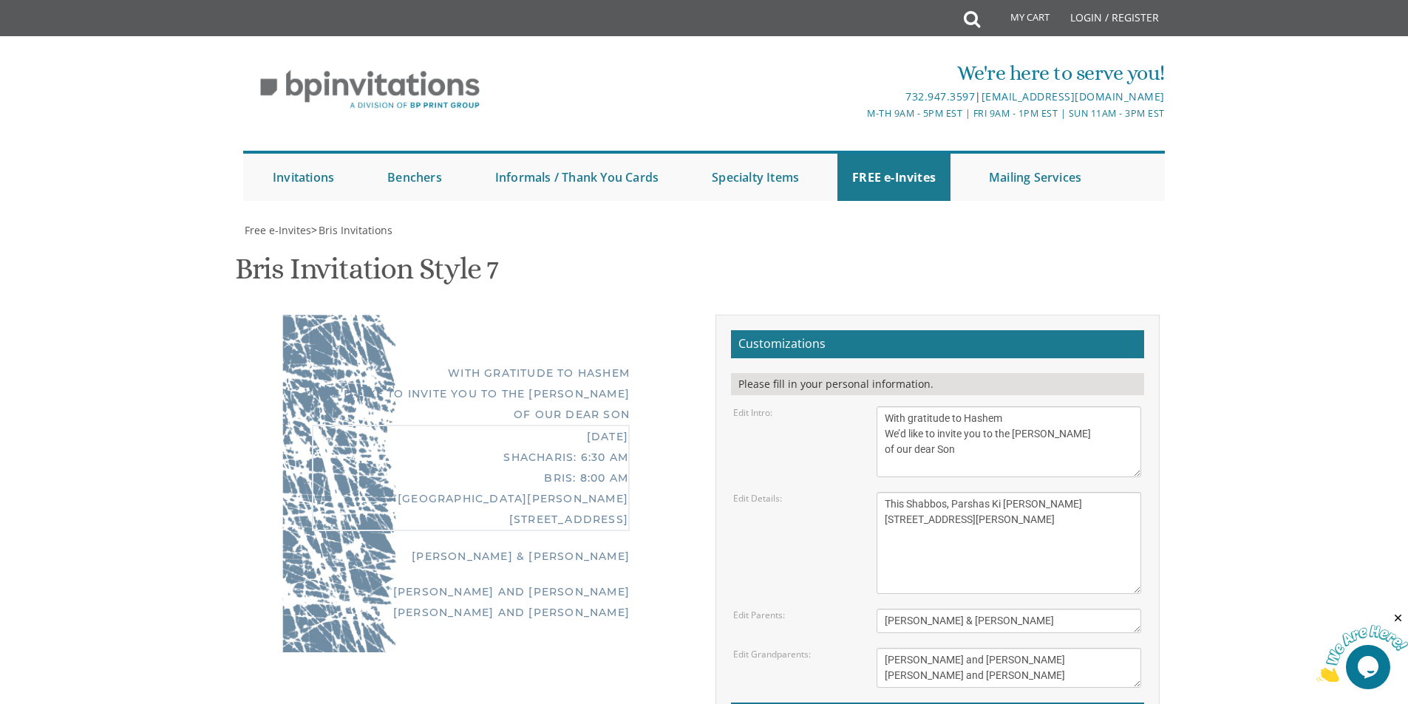
drag, startPoint x: 1027, startPoint y: 507, endPoint x: 1035, endPoint y: 510, distance: 8.6
click at [1028, 507] on textarea "[DATE] Shacharis: 6:30 am Bris: 8:00 AM [GEOGRAPHIC_DATA][PERSON_NAME] [STREET_…" at bounding box center [1008, 543] width 265 height 102
click at [1063, 522] on textarea "[DATE] Shacharis: 6:30 am Bris: 8:00 AM [GEOGRAPHIC_DATA][PERSON_NAME] [STREET_…" at bounding box center [1008, 543] width 265 height 102
type textarea "This Shabbos, Parshas Ki [PERSON_NAME] in our Home [STREET_ADDRESS][PERSON_NAME]"
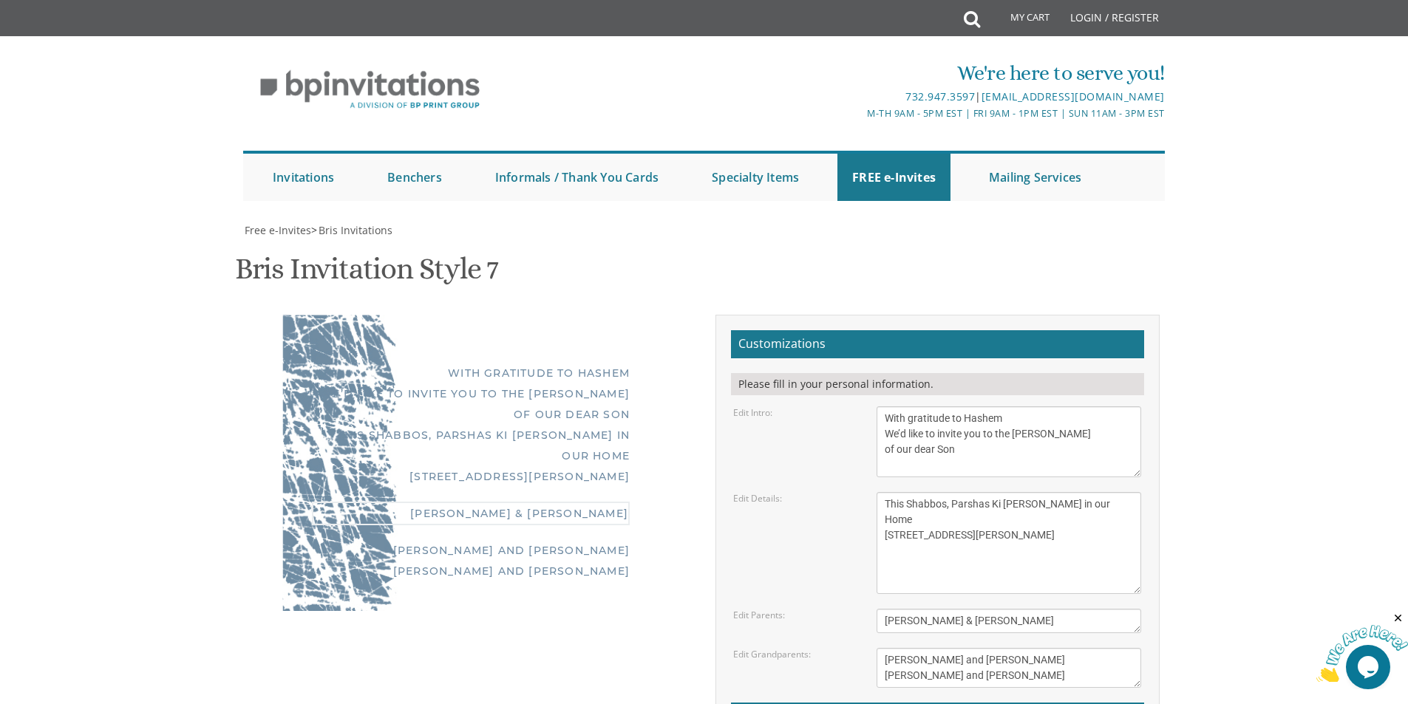
drag, startPoint x: 1015, startPoint y: 401, endPoint x: 680, endPoint y: 388, distance: 335.0
click at [683, 389] on div "With gratitude to Hashem We’d like to invite you to the Shalom Zachor of our de…" at bounding box center [704, 580] width 932 height 530
type textarea "Yossi & [PERSON_NAME]"
drag, startPoint x: 999, startPoint y: 455, endPoint x: 850, endPoint y: 426, distance: 152.2
click at [850, 648] on div "Edit Grandparents: Michoel and Chana Friedman Yisroel and Rochel David" at bounding box center [937, 668] width 430 height 40
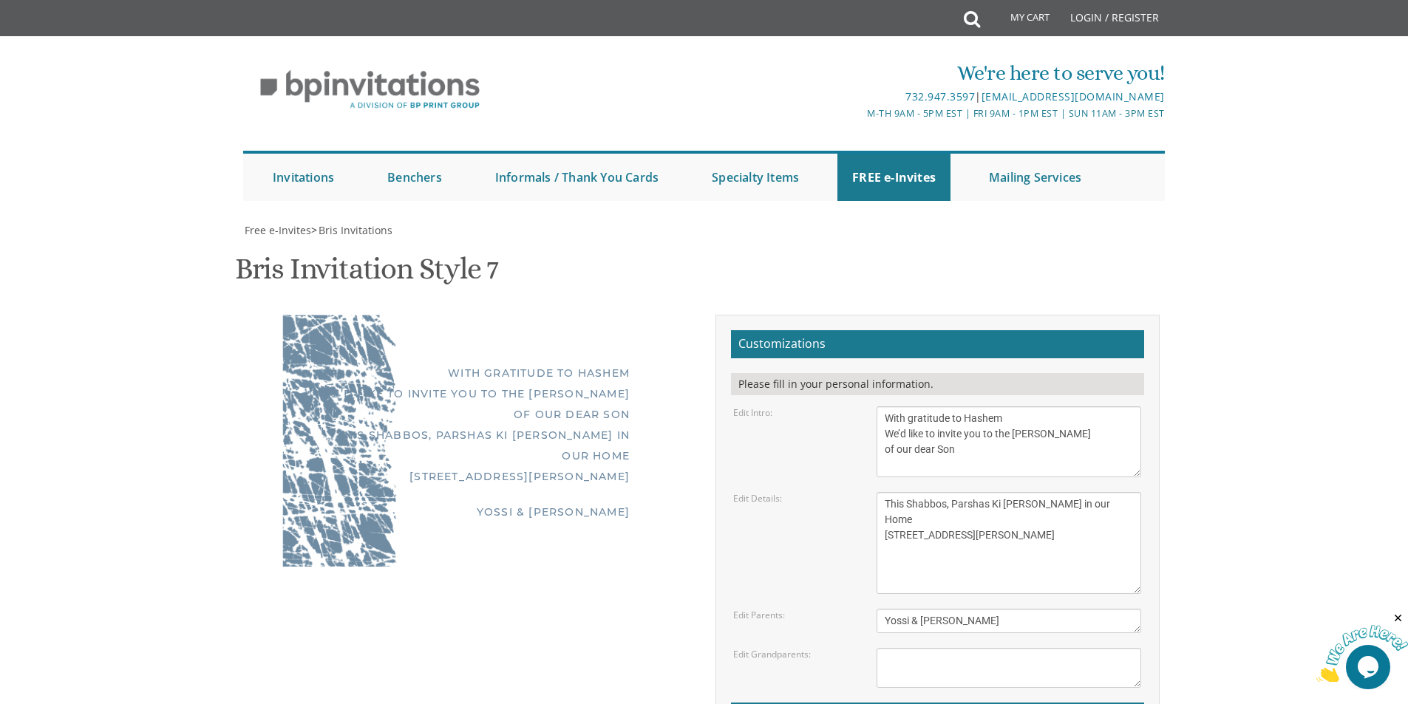
type input "[PERSON_NAME][EMAIL_ADDRESS][DOMAIN_NAME]"
click at [852, 645] on div "Free e-Invites > Bris Invitations Bris Invitation Style 7 SKU: bris7 With grati…" at bounding box center [703, 583] width 921 height 720
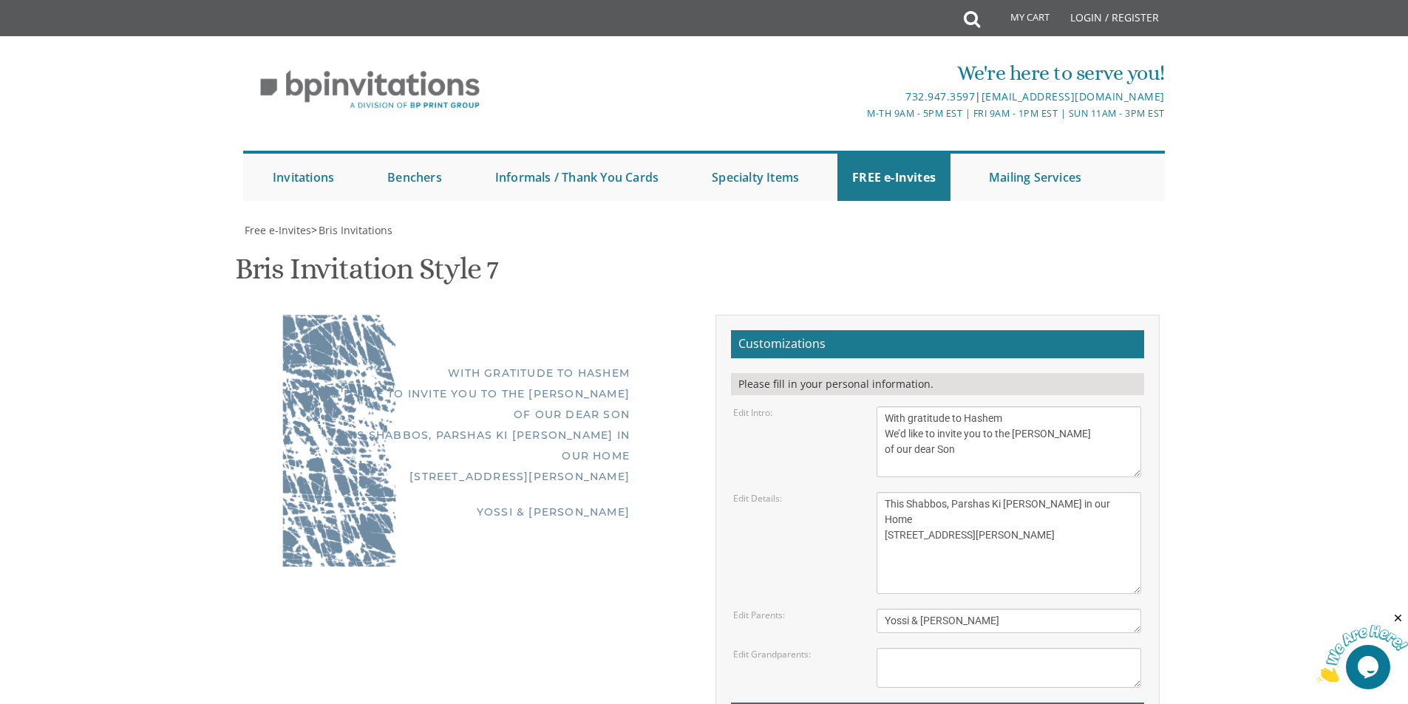
click at [994, 492] on textarea "[DATE] Shacharis: 6:30 am Bris: 8:00 AM [GEOGRAPHIC_DATA][PERSON_NAME] [STREET_…" at bounding box center [1008, 543] width 265 height 102
drag, startPoint x: 1020, startPoint y: 330, endPoint x: 869, endPoint y: 287, distance: 157.4
click at [869, 492] on div "[DATE] Shacharis: 6:30 am Bris: 8:00 AM [GEOGRAPHIC_DATA][PERSON_NAME] [STREET_…" at bounding box center [1008, 543] width 287 height 102
drag, startPoint x: 1007, startPoint y: 238, endPoint x: 781, endPoint y: 168, distance: 236.7
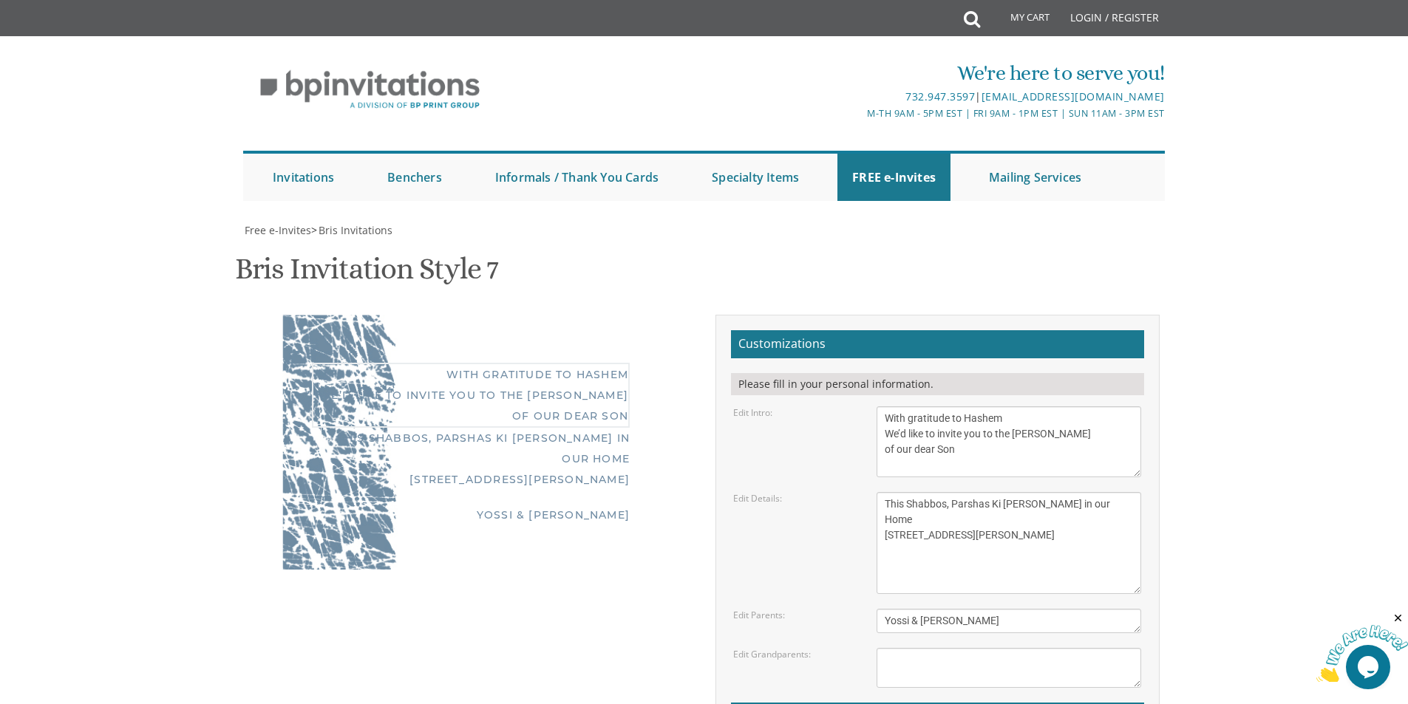
click at [781, 330] on form "Customizations Please fill in your personal information. Edit Intro: With grati…" at bounding box center [937, 574] width 413 height 488
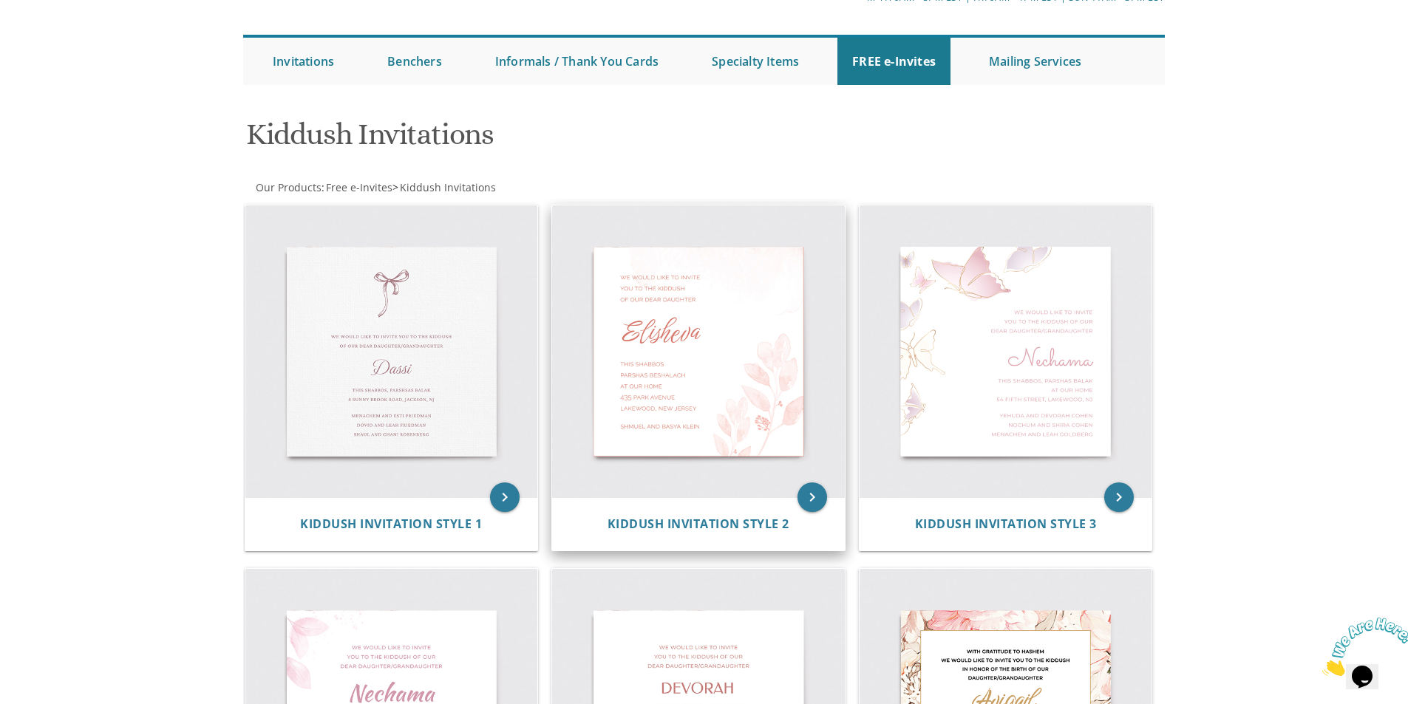
scroll to position [148, 0]
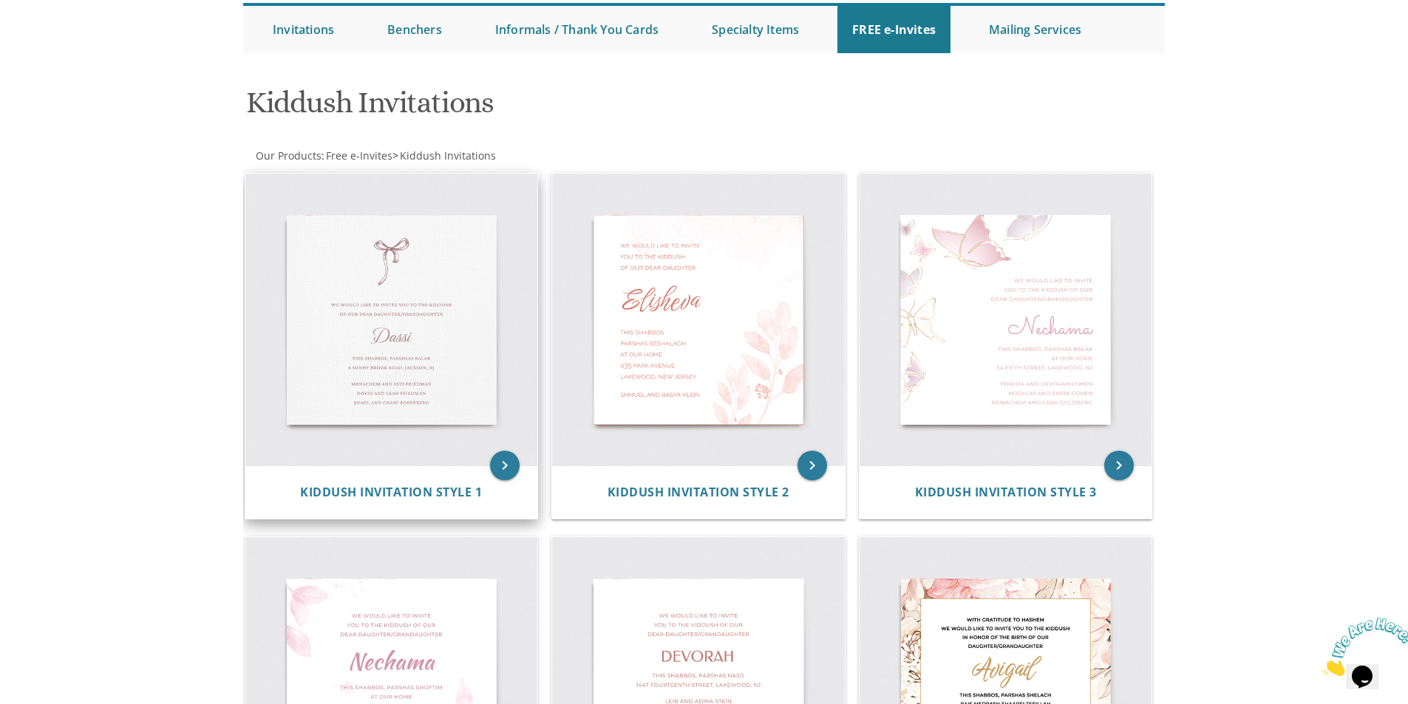
click at [409, 311] on img at bounding box center [391, 320] width 293 height 293
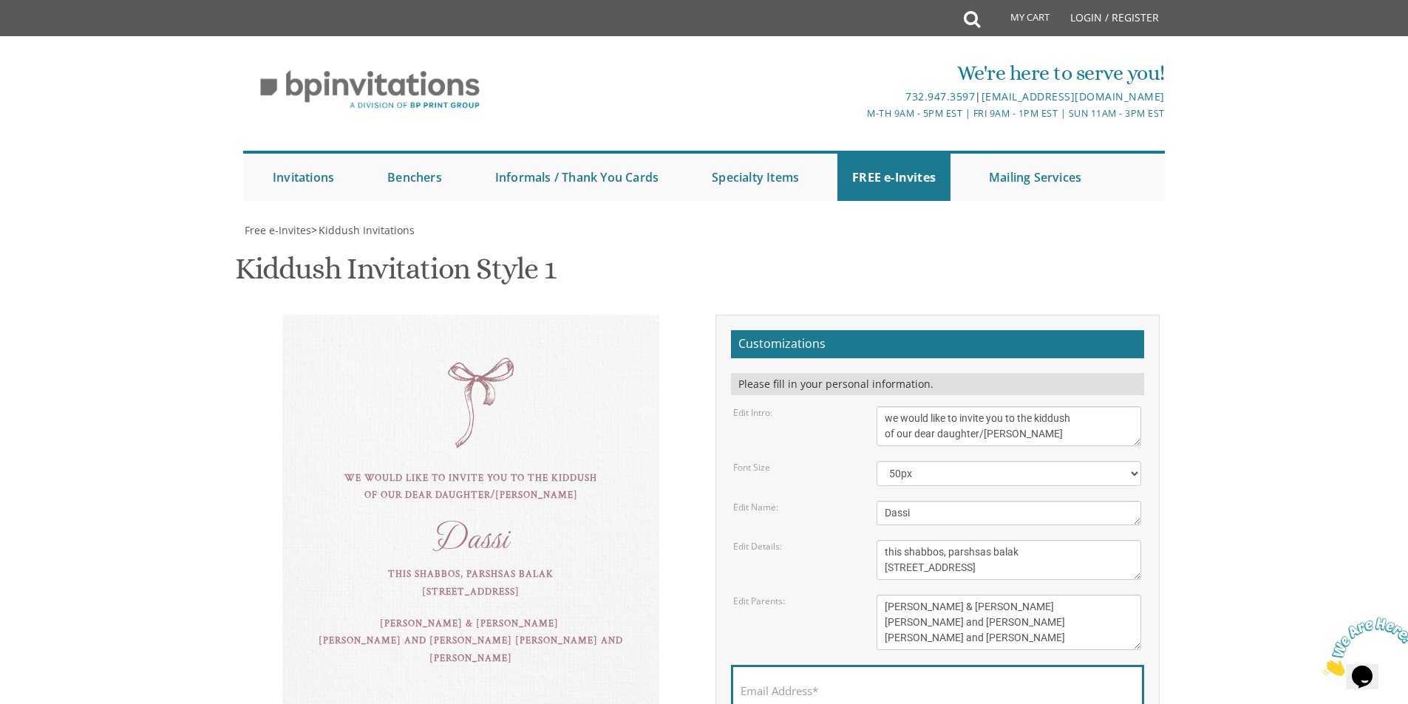
click at [1329, 440] on body "My Cart Total: View Cart Item(s) Submit My Cart Total: View Cart Item(s) Login …" at bounding box center [704, 599] width 1408 height 1199
click at [1066, 436] on textarea "we would like to invite you to the kiddush of our dear daughter/grandaughter" at bounding box center [1008, 426] width 265 height 40
click at [1204, 454] on body "My Cart Total: View Cart Item(s) Submit My Cart Total: View Cart Item(s) Login …" at bounding box center [704, 599] width 1408 height 1199
click at [1133, 477] on select "40px 50px 60px" at bounding box center [1008, 473] width 265 height 25
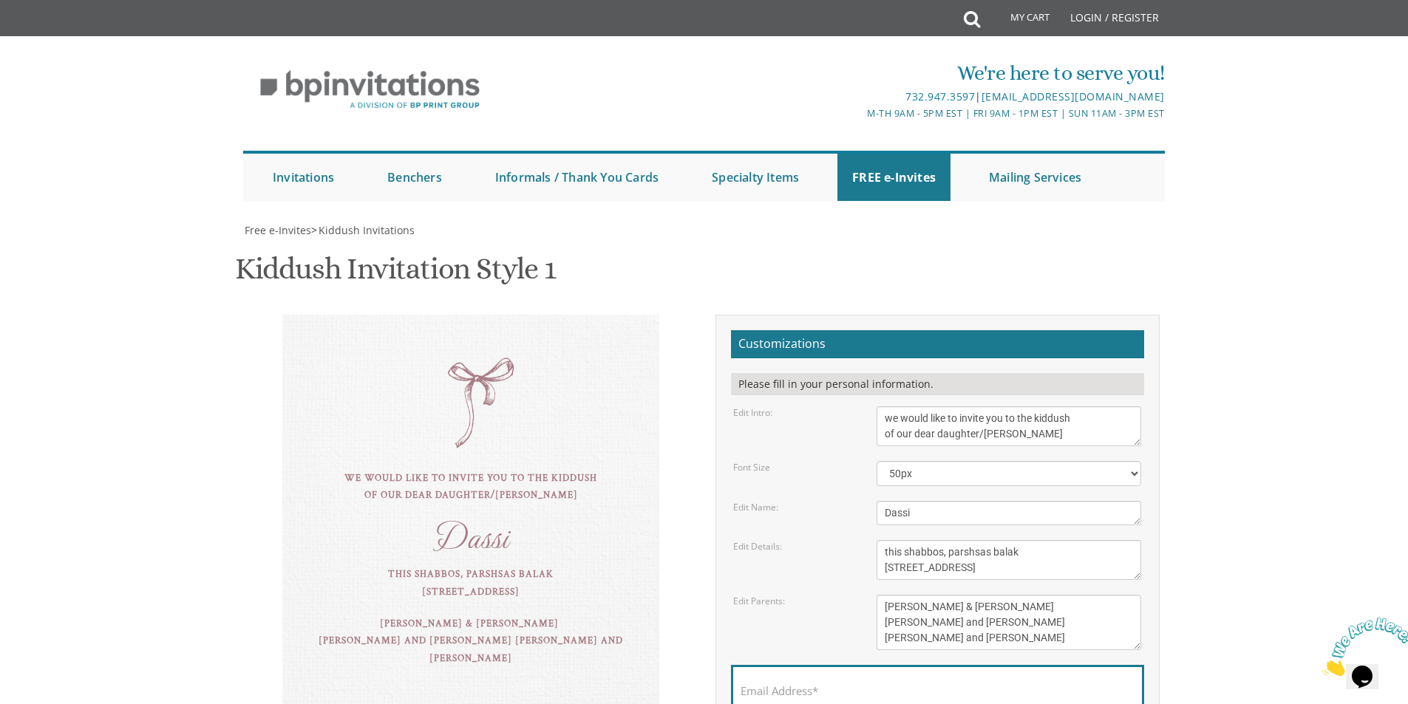
click at [1162, 461] on div "Customizations Please fill in your personal information. Edit Intro: we would l…" at bounding box center [937, 561] width 466 height 492
click at [1134, 475] on select "40px 50px 60px" at bounding box center [1008, 473] width 265 height 25
click at [1125, 479] on select "40px 50px 60px" at bounding box center [1008, 473] width 265 height 25
click at [1167, 465] on div "Customizations Please fill in your personal information. Edit Intro: we would l…" at bounding box center [937, 561] width 466 height 492
click at [1122, 474] on select "40px 50px 60px" at bounding box center [1008, 473] width 265 height 25
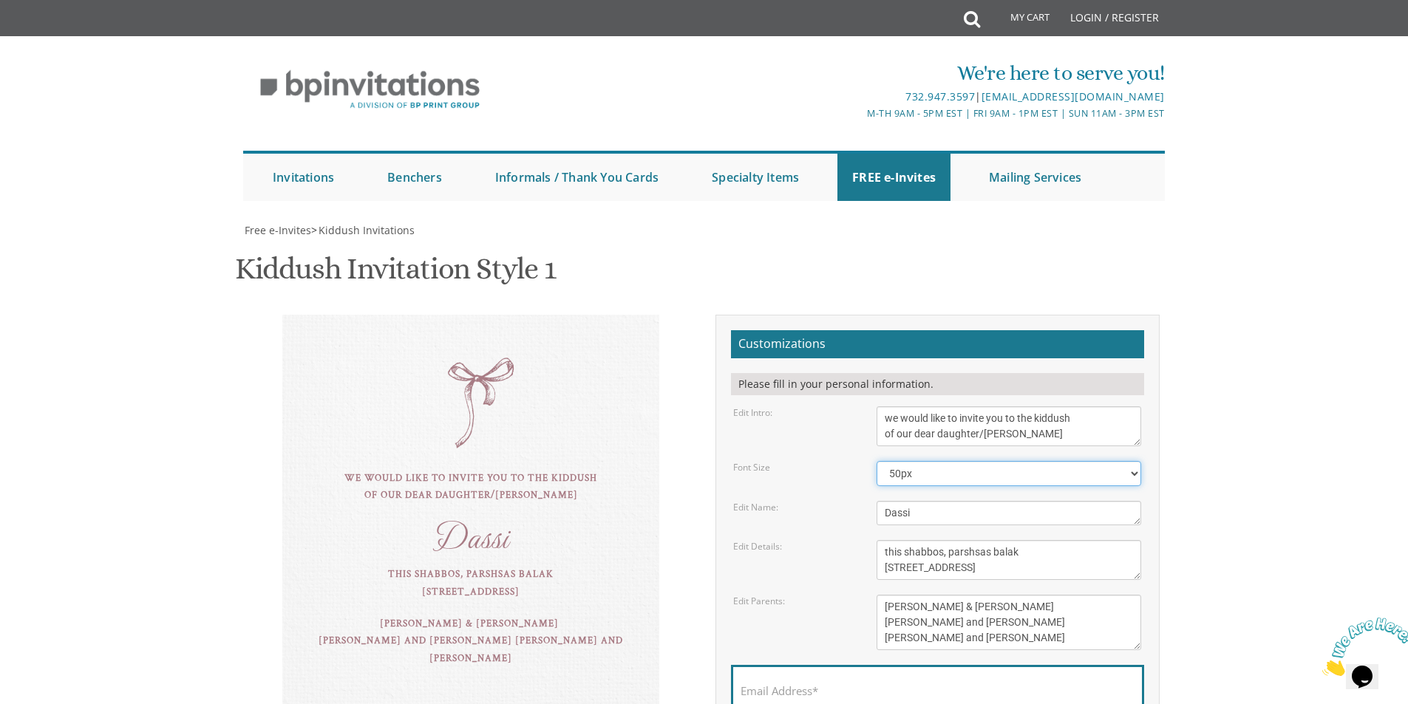
click at [1137, 474] on select "40px 50px 60px" at bounding box center [1008, 473] width 265 height 25
click at [1182, 458] on body "My Cart Total: View Cart Item(s) Submit My Cart Total: View Cart Item(s) Login …" at bounding box center [704, 599] width 1408 height 1199
drag, startPoint x: 1122, startPoint y: 470, endPoint x: 1137, endPoint y: 468, distance: 14.9
click at [1122, 470] on select "40px 50px 60px" at bounding box center [1008, 473] width 265 height 25
click at [1182, 459] on body "My Cart Total: View Cart Item(s) Submit My Cart Total: View Cart Item(s) Login …" at bounding box center [704, 599] width 1408 height 1199
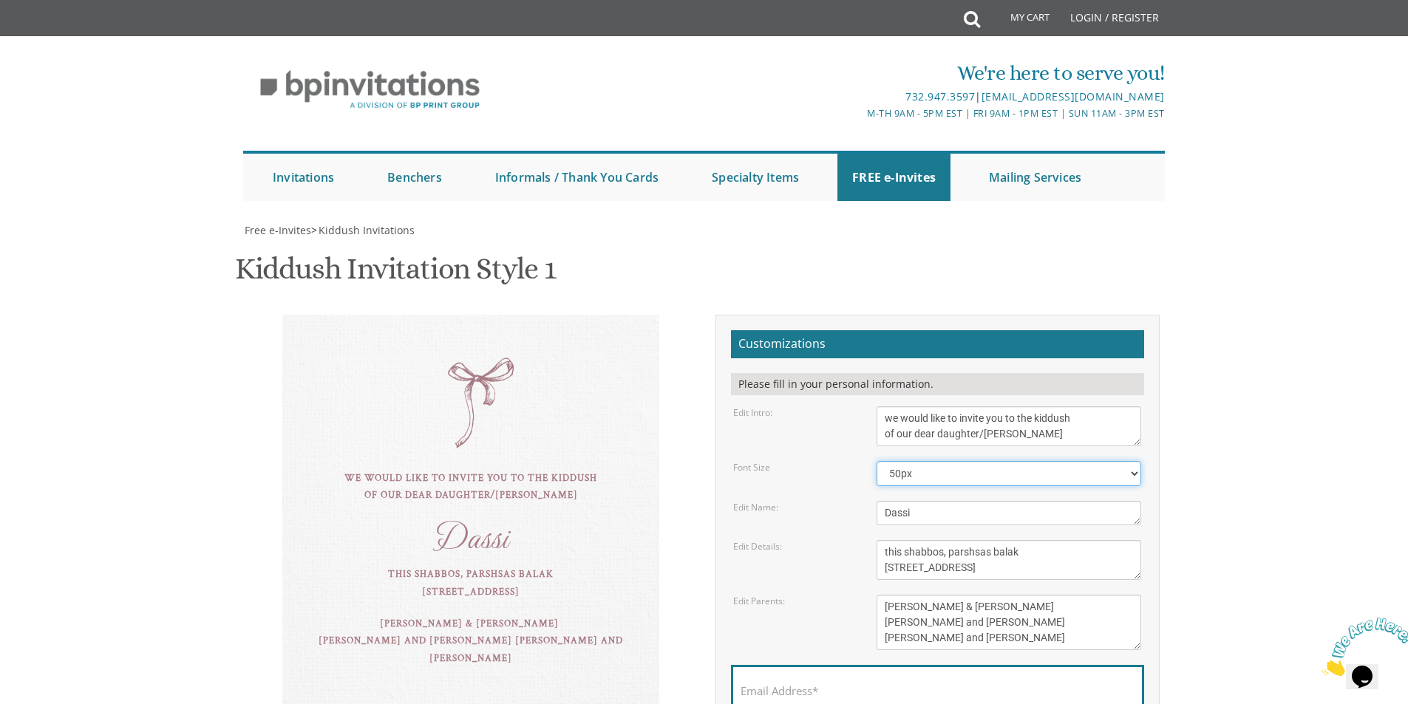
click at [1121, 478] on select "40px 50px 60px" at bounding box center [1008, 473] width 265 height 25
click at [1186, 468] on body "My Cart Total: View Cart Item(s) Submit My Cart Total: View Cart Item(s) Login …" at bounding box center [704, 599] width 1408 height 1199
click at [1136, 475] on select "40px 50px 60px" at bounding box center [1008, 473] width 265 height 25
click at [1230, 465] on body "My Cart Total: View Cart Item(s) Submit My Cart Total: View Cart Item(s) Login …" at bounding box center [704, 599] width 1408 height 1199
click at [1136, 476] on select "40px 50px 60px" at bounding box center [1008, 473] width 265 height 25
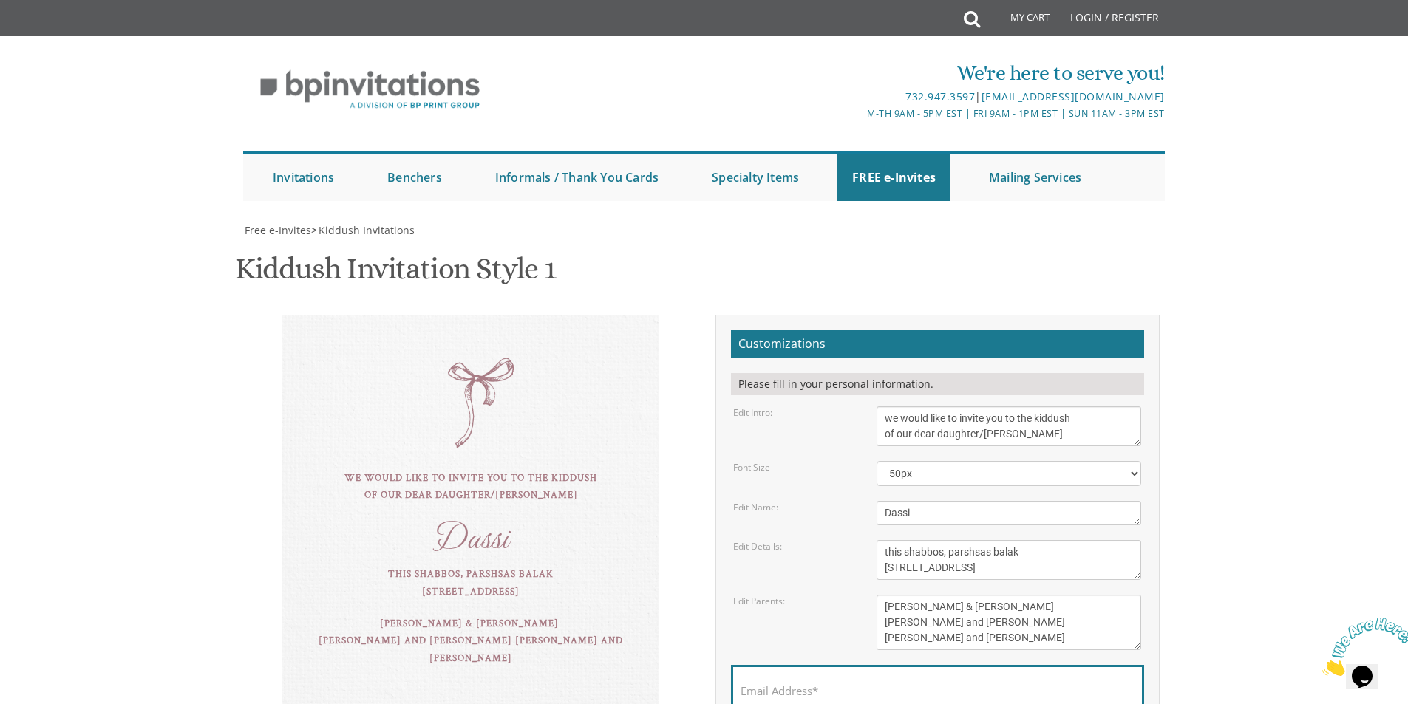
click at [1286, 463] on body "My Cart Total: View Cart Item(s) Submit My Cart Total: View Cart Item(s) Login …" at bounding box center [704, 599] width 1408 height 1199
click at [1135, 474] on select "40px 50px 60px" at bounding box center [1008, 473] width 265 height 25
click at [1247, 457] on body "My Cart Total: View Cart Item(s) Submit My Cart Total: View Cart Item(s) Login …" at bounding box center [704, 599] width 1408 height 1199
click at [1133, 477] on select "40px 50px 60px" at bounding box center [1008, 473] width 265 height 25
click at [1284, 450] on body "My Cart Total: View Cart Item(s) Submit My Cart Total: View Cart Item(s) Login …" at bounding box center [704, 599] width 1408 height 1199
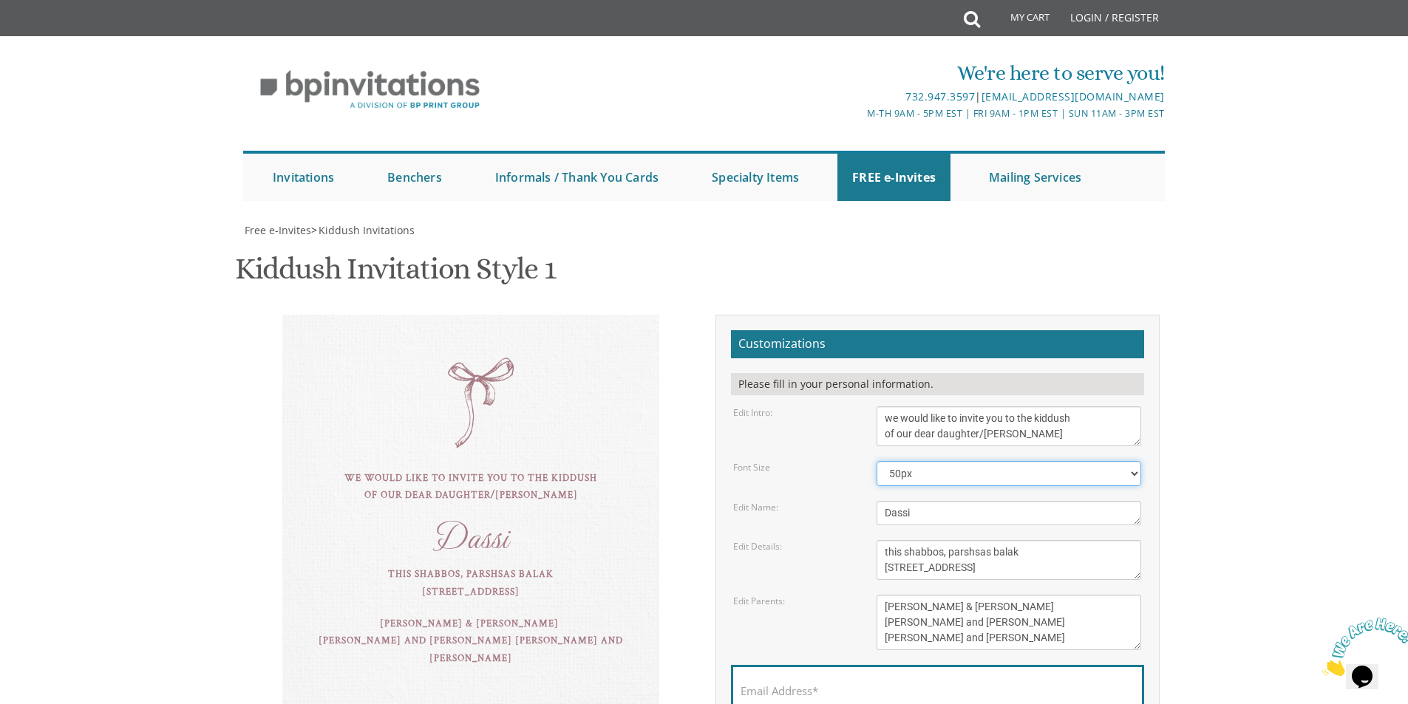
click at [1102, 480] on select "40px 50px 60px" at bounding box center [1008, 473] width 265 height 25
click at [1220, 465] on body "My Cart Total: View Cart Item(s) Submit My Cart Total: View Cart Item(s) Login …" at bounding box center [704, 599] width 1408 height 1199
click at [1120, 468] on select "40px 50px 60px" at bounding box center [1008, 473] width 265 height 25
click at [1176, 458] on div "Free e-Invites > Kiddush Invitations Kiddush Invitation Style 1 SKU: kiddush01 …" at bounding box center [704, 711] width 946 height 976
click at [1112, 479] on select "40px 50px 60px" at bounding box center [1008, 473] width 265 height 25
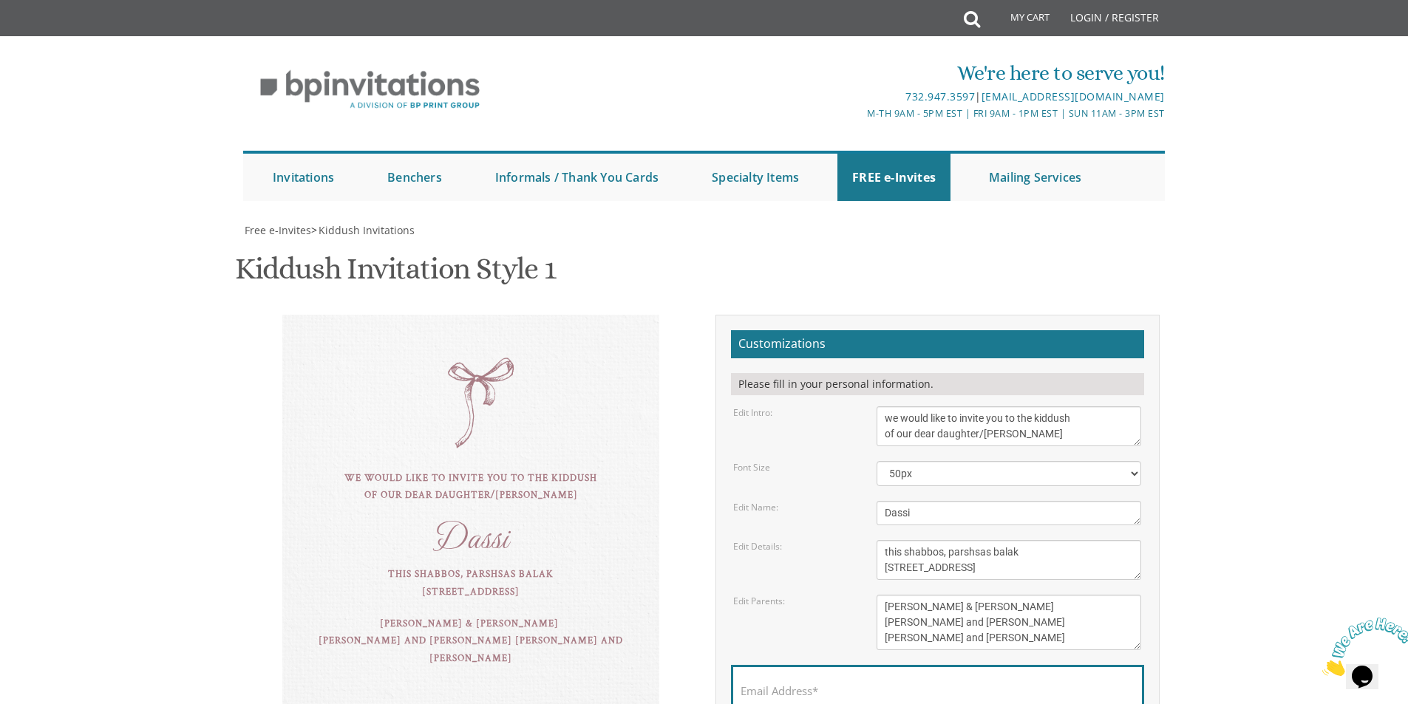
click at [1182, 463] on body "My Cart Total: View Cart Item(s) Submit My Cart Total: View Cart Item(s) Login …" at bounding box center [704, 599] width 1408 height 1199
click at [1123, 481] on select "40px 50px 60px" at bounding box center [1008, 473] width 265 height 25
click at [1181, 516] on body "My Cart Total: View Cart Item(s) Submit My Cart Total: View Cart Item(s) Login …" at bounding box center [704, 599] width 1408 height 1199
click at [1128, 482] on select "40px 50px 60px" at bounding box center [1008, 473] width 265 height 25
click at [1216, 477] on body "My Cart Total: View Cart Item(s) Submit My Cart Total: View Cart Item(s) Login …" at bounding box center [704, 599] width 1408 height 1199
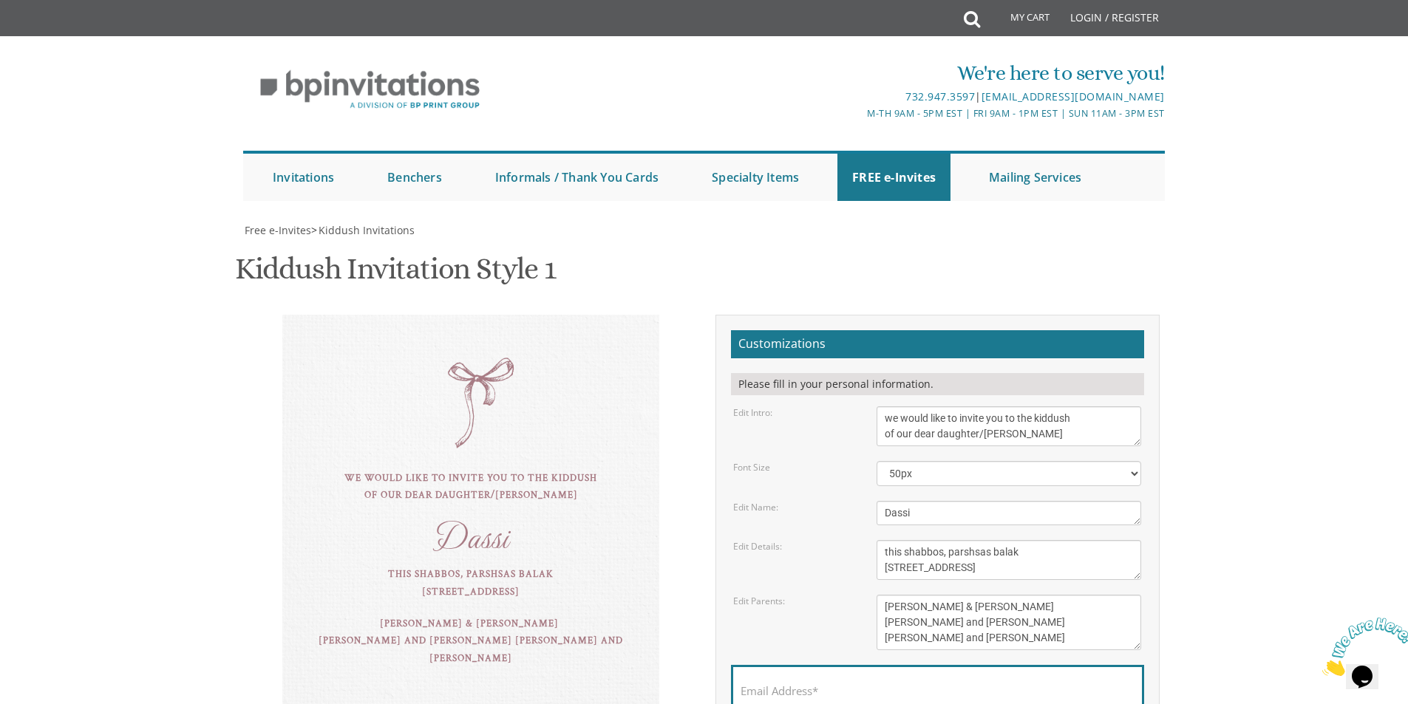
click at [1102, 431] on textarea "we would like to invite you to the kiddush of our dear daughter/grandaughter" at bounding box center [1008, 426] width 265 height 40
click at [1064, 437] on textarea "we would like to invite you to the kiddush of our dear daughter/grandaughter" at bounding box center [1008, 426] width 265 height 40
click at [1080, 422] on textarea "we would like to invite you to the kiddush of our dear daughter/grandaughter" at bounding box center [1008, 426] width 265 height 40
click at [1071, 435] on textarea "we would like to invite you to the kiddush of our dear daughter/grandaughter" at bounding box center [1008, 426] width 265 height 40
click at [1077, 426] on textarea "we would like to invite you to the kiddush of our dear daughter/grandaughter" at bounding box center [1008, 426] width 265 height 40
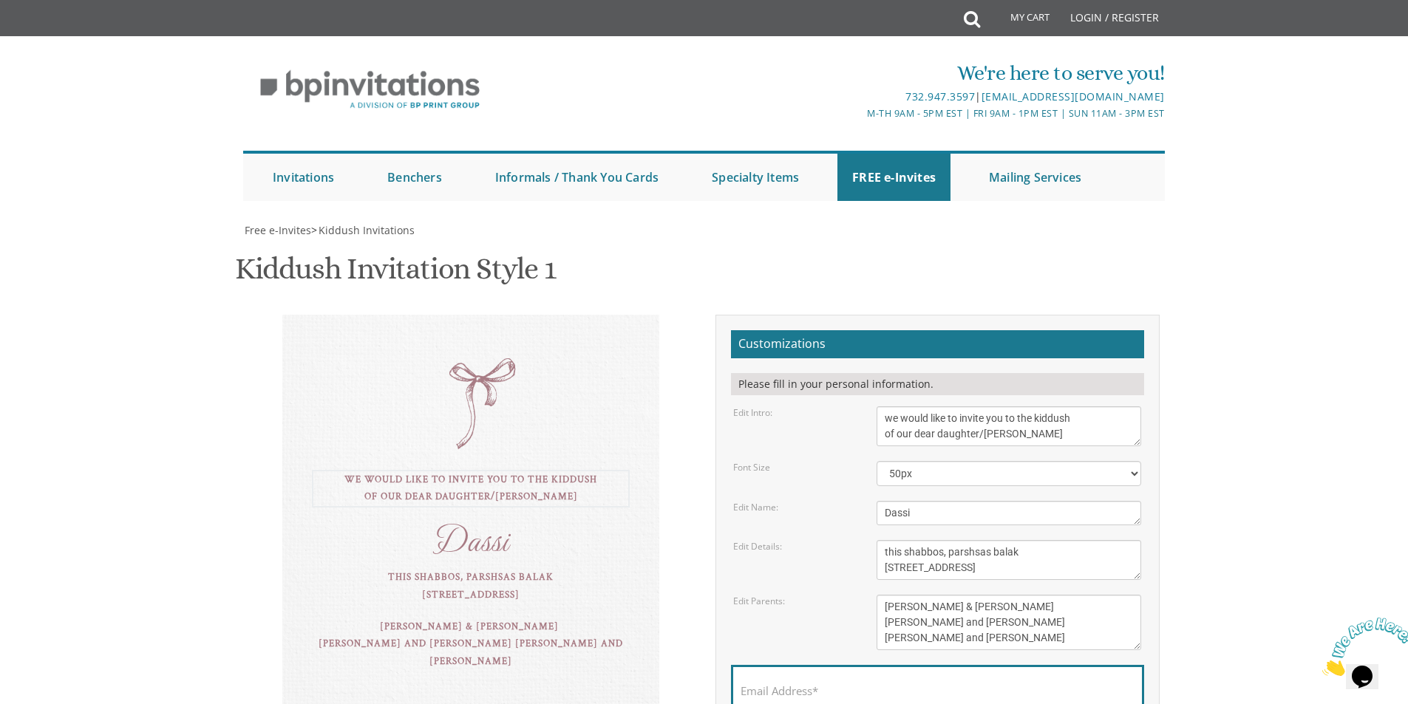
click at [1079, 416] on textarea "we would like to invite you to the kiddush of our dear daughter/grandaughter" at bounding box center [1008, 426] width 265 height 40
click at [1067, 434] on textarea "we would like to invite you to the kiddush of our dear daughter/grandaughter" at bounding box center [1008, 426] width 265 height 40
click at [1078, 423] on textarea "we would like to invite you to the kiddush of our dear daughter/grandaughter" at bounding box center [1008, 426] width 265 height 40
click at [1068, 432] on textarea "we would like to invite you to the kiddush of our dear daughter/grandaughter" at bounding box center [1008, 426] width 265 height 40
click at [1077, 417] on textarea "we would like to invite you to the kiddush of our dear daughter/grandaughter" at bounding box center [1008, 426] width 265 height 40
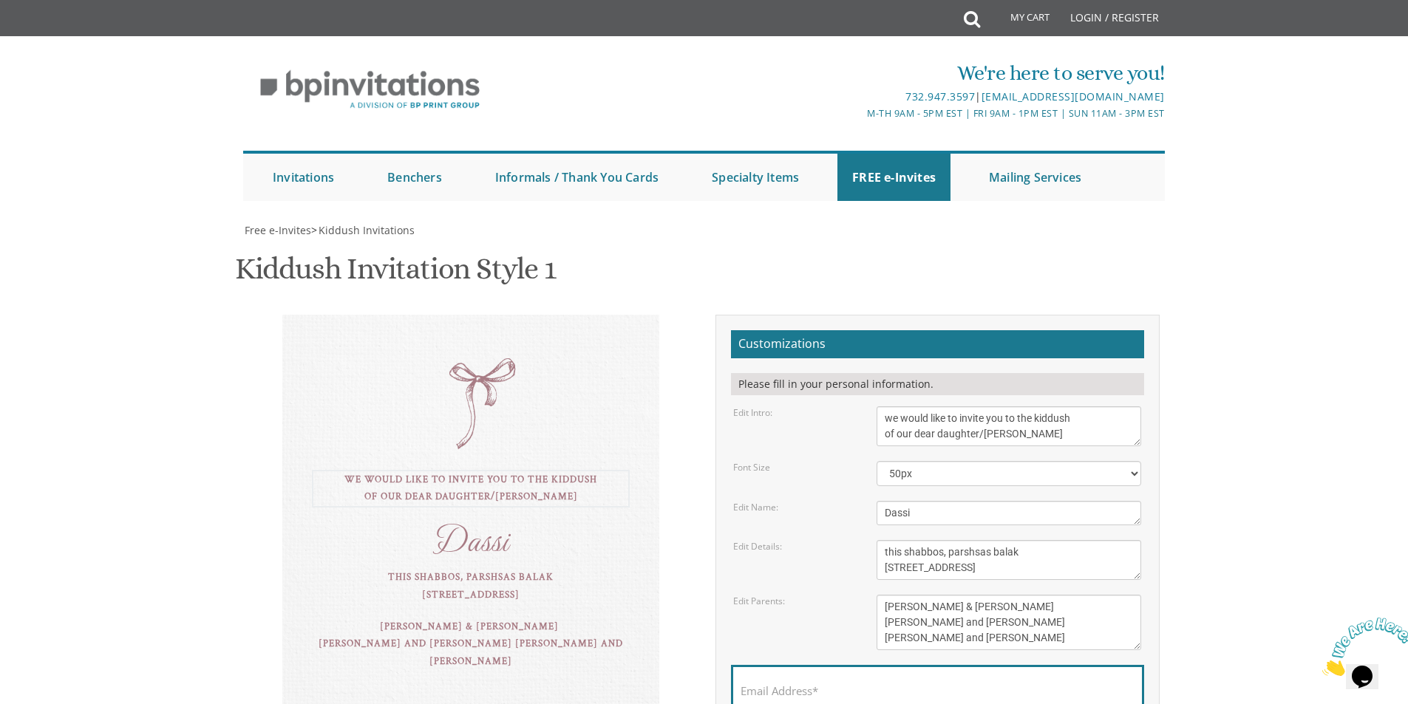
click at [1065, 438] on textarea "we would like to invite you to the kiddush of our dear daughter/grandaughter" at bounding box center [1008, 426] width 265 height 40
click at [1075, 420] on textarea "we would like to invite you to the kiddush of our dear daughter/grandaughter" at bounding box center [1008, 426] width 265 height 40
click at [1072, 431] on textarea "we would like to invite you to the kiddush of our dear daughter/grandaughter" at bounding box center [1008, 426] width 265 height 40
click at [1079, 422] on textarea "we would like to invite you to the kiddush of our dear daughter/grandaughter" at bounding box center [1008, 426] width 265 height 40
drag, startPoint x: 923, startPoint y: 417, endPoint x: 948, endPoint y: 422, distance: 25.6
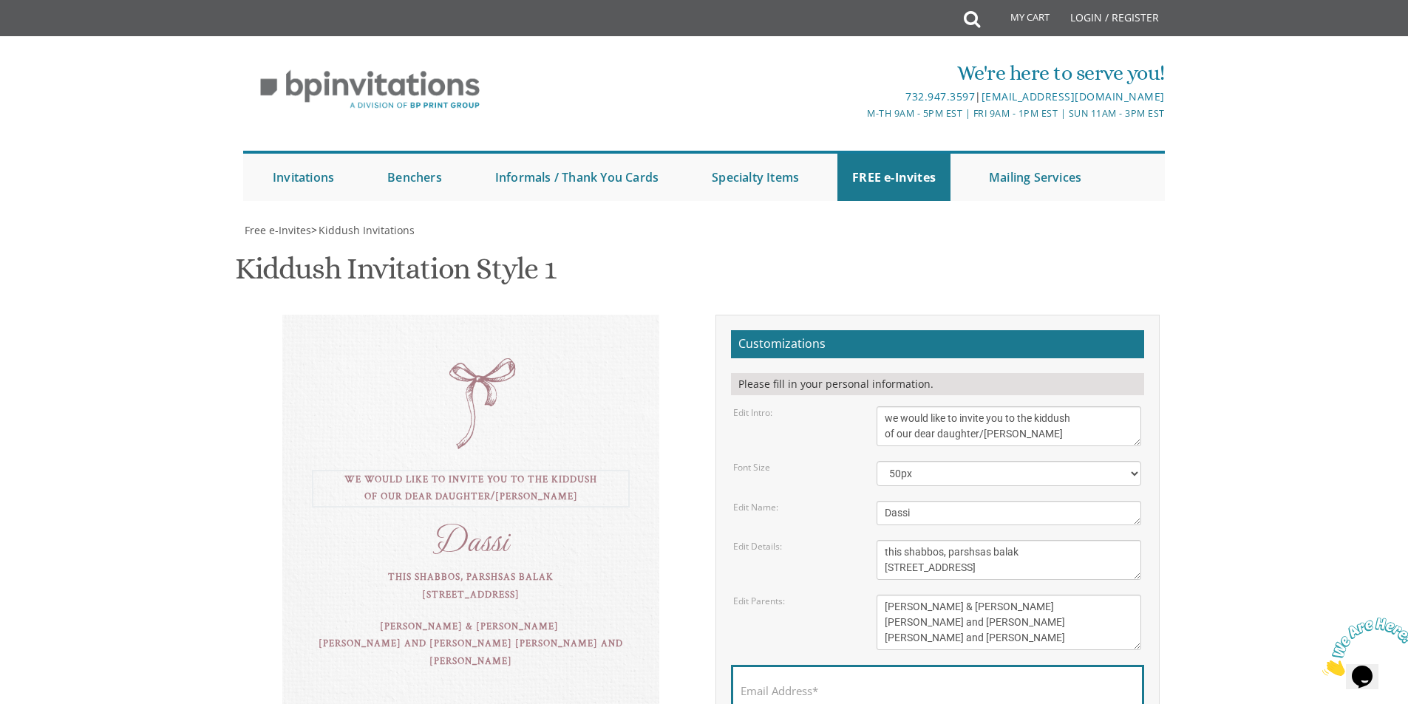
click at [924, 417] on textarea "we would like to invite you to the kiddush of our dear daughter/grandaughter" at bounding box center [1008, 426] width 265 height 40
click at [1080, 429] on textarea "we would like to invite you to the kiddush of our dear daughter/grandaughter" at bounding box center [1008, 426] width 265 height 40
click at [1083, 418] on textarea "we would like to invite you to the kiddush of our dear daughter/grandaughter" at bounding box center [1008, 426] width 265 height 40
click at [767, 279] on div "Kiddush Invitation Style 1 SKU: kiddush01" at bounding box center [704, 271] width 938 height 58
drag, startPoint x: 1037, startPoint y: 568, endPoint x: 884, endPoint y: 550, distance: 154.0
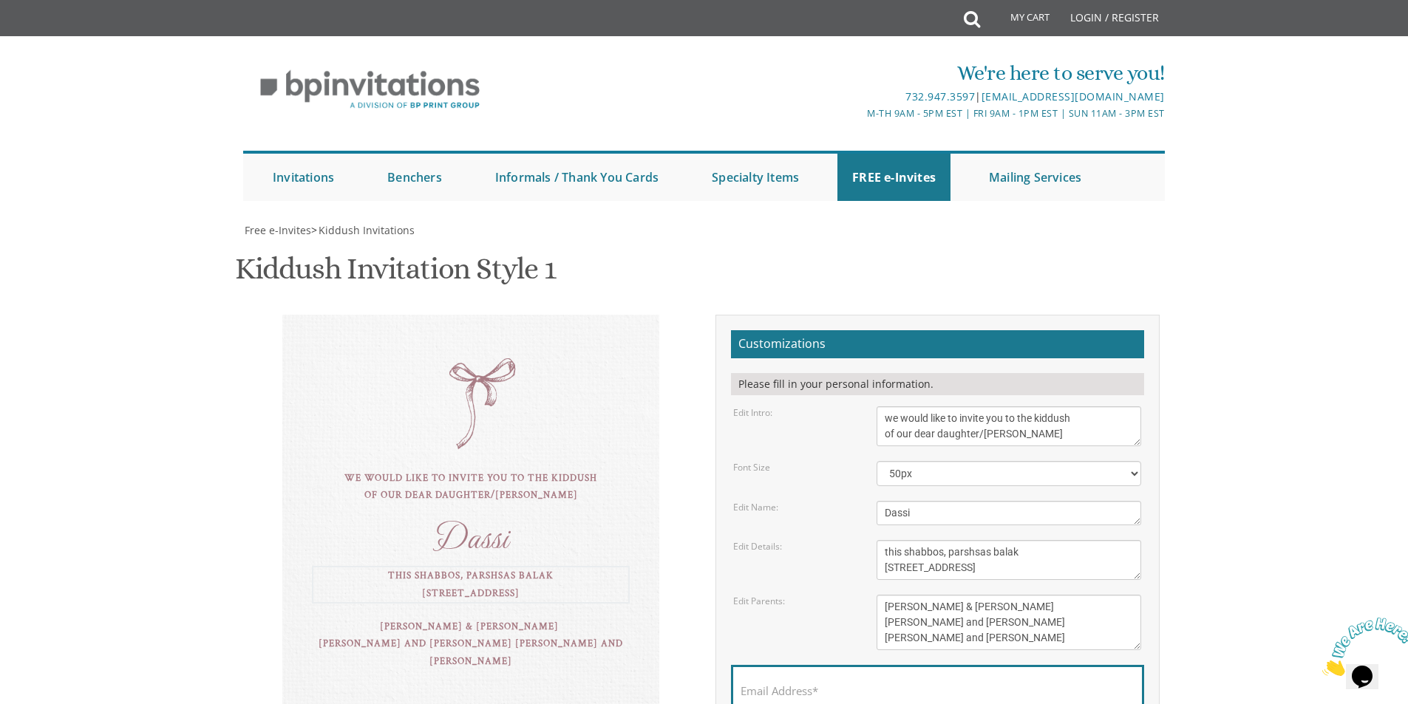
click at [884, 550] on textarea "this shabbos, parshsas balak 8 sunny brook road, Jackson, NJ" at bounding box center [1008, 560] width 265 height 40
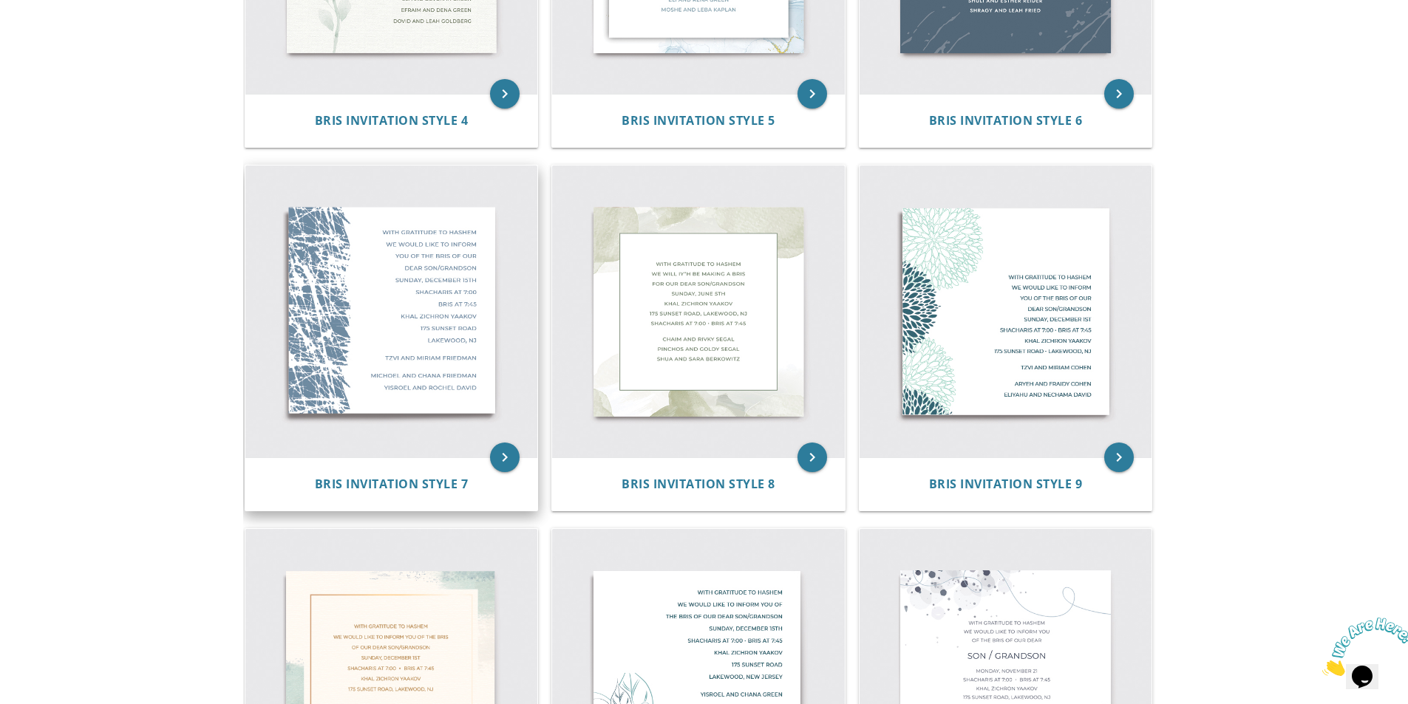
scroll to position [887, 0]
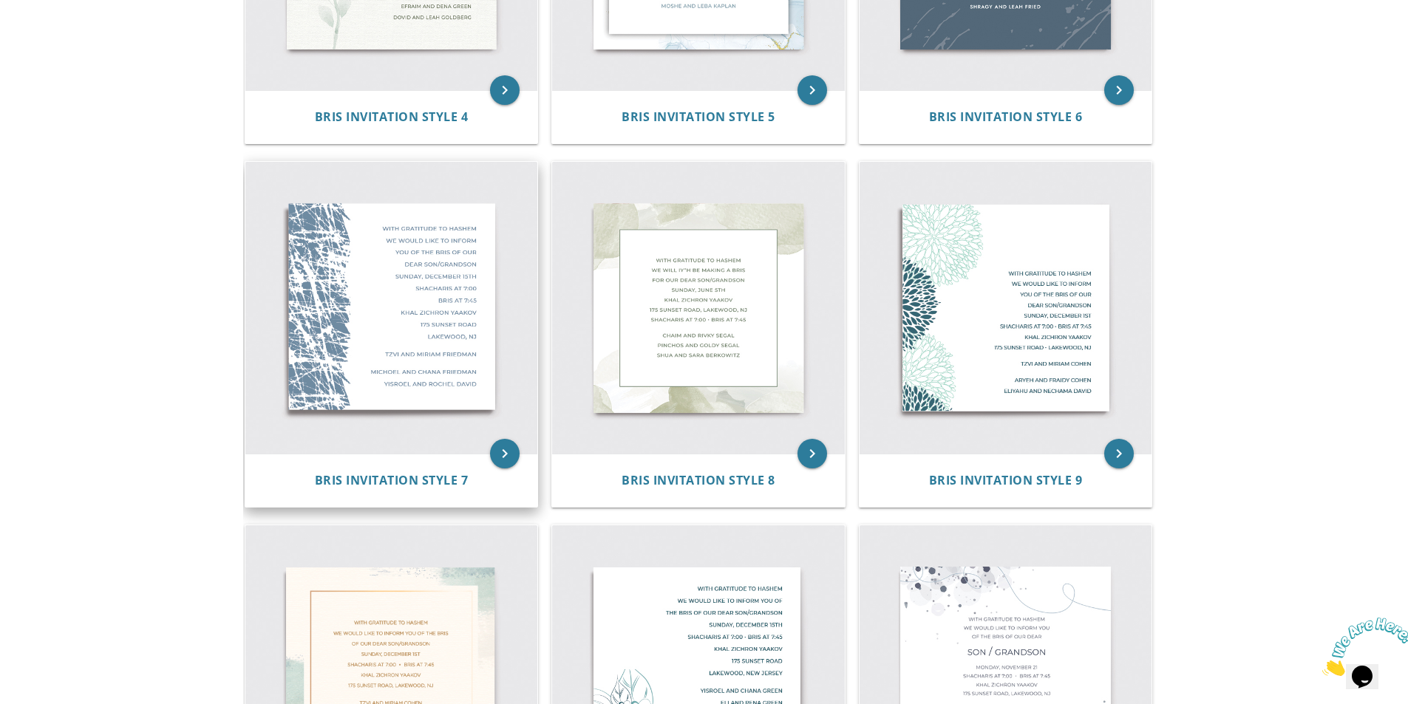
click at [382, 344] on img at bounding box center [391, 308] width 293 height 293
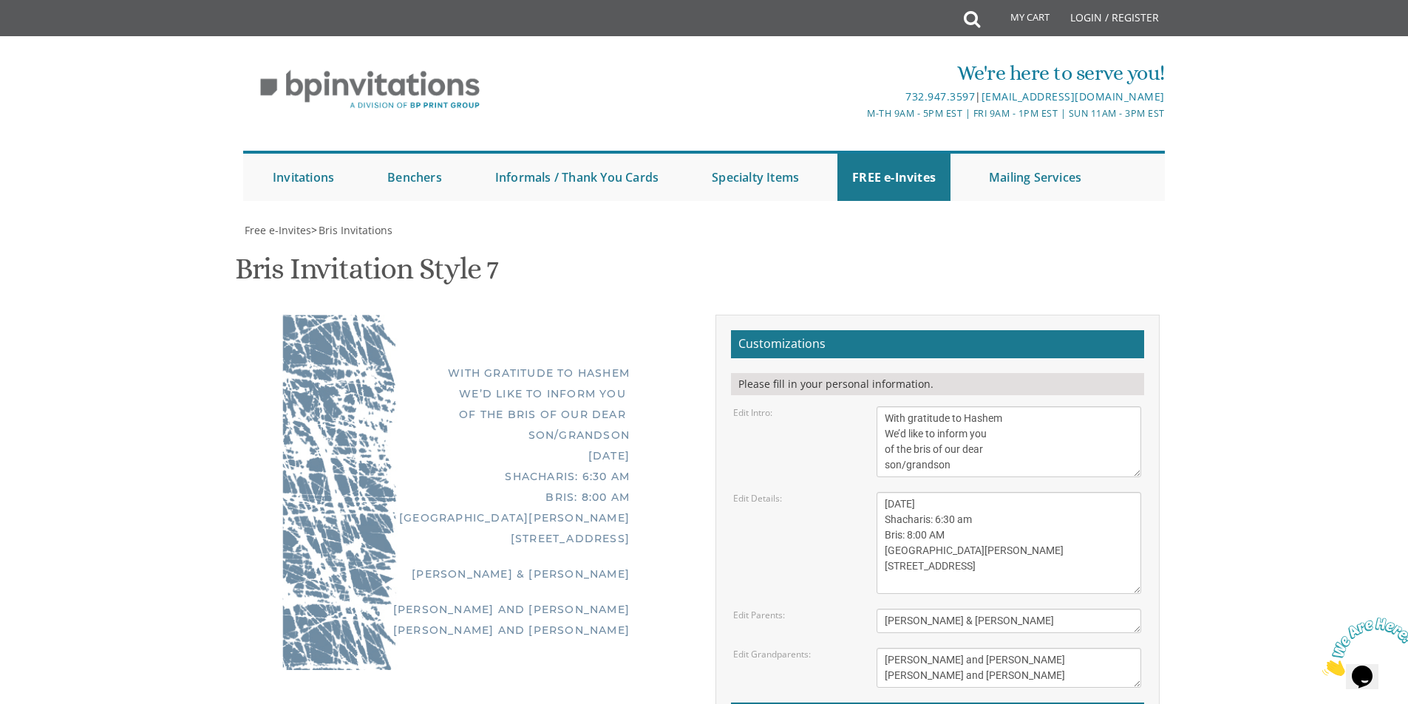
scroll to position [74, 0]
drag, startPoint x: 978, startPoint y: 395, endPoint x: 871, endPoint y: 325, distance: 127.7
click at [871, 330] on form "Customizations Please fill in your personal information. Edit Intro: With grati…" at bounding box center [937, 574] width 413 height 488
paste textarea "vite you to the [PERSON_NAME] of our dear S"
type textarea "With gratitude to Hashem We’d like to invite you to the [PERSON_NAME] of our de…"
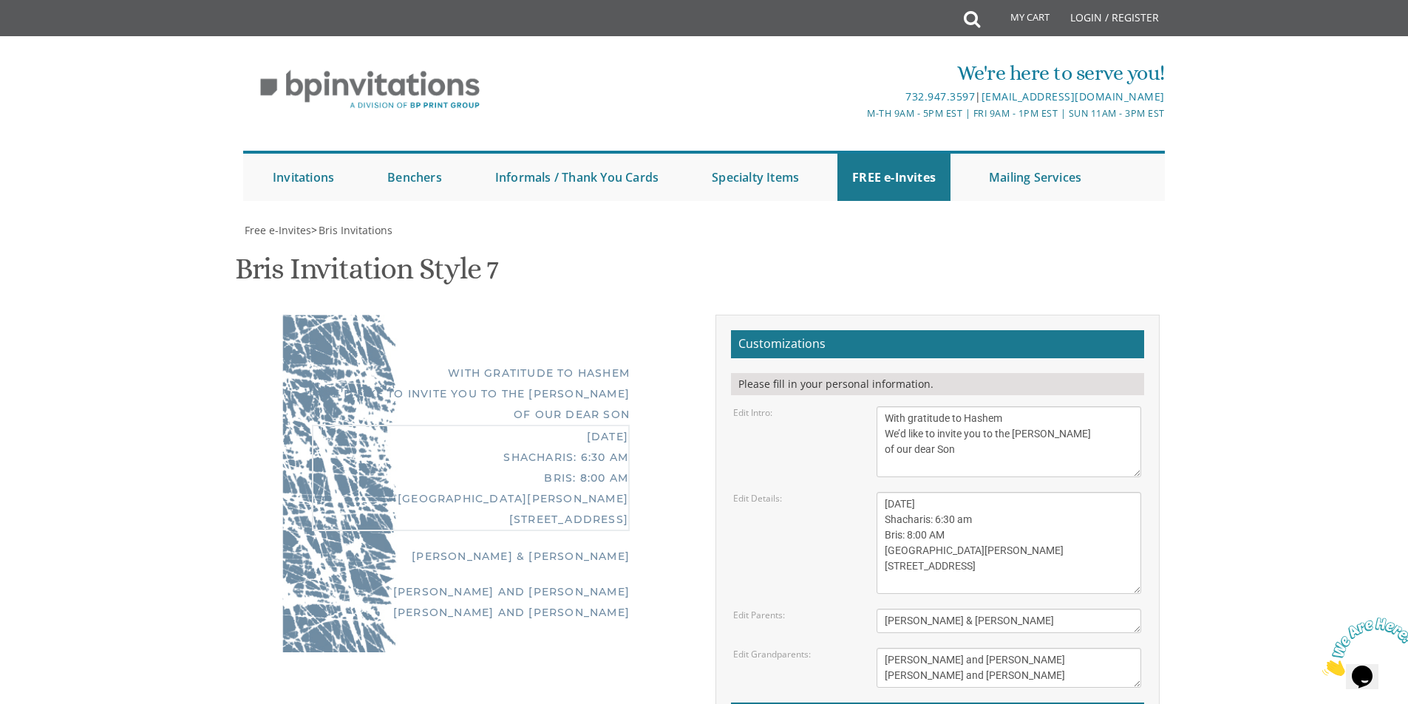
drag, startPoint x: 956, startPoint y: 511, endPoint x: 870, endPoint y: 405, distance: 136.1
click at [870, 409] on form "Customizations Please fill in your personal information. Edit Intro: With grati…" at bounding box center [937, 574] width 413 height 488
paste textarea "This Shabbos, Parshas Ki [PERSON_NAME] in our Home [STREET_ADDRESS][PERSON_NAME]"
type textarea "This Shabbos, Parshas Ki [PERSON_NAME] in our Home [STREET_ADDRESS][PERSON_NAME]"
drag, startPoint x: 1005, startPoint y: 548, endPoint x: 746, endPoint y: 531, distance: 259.9
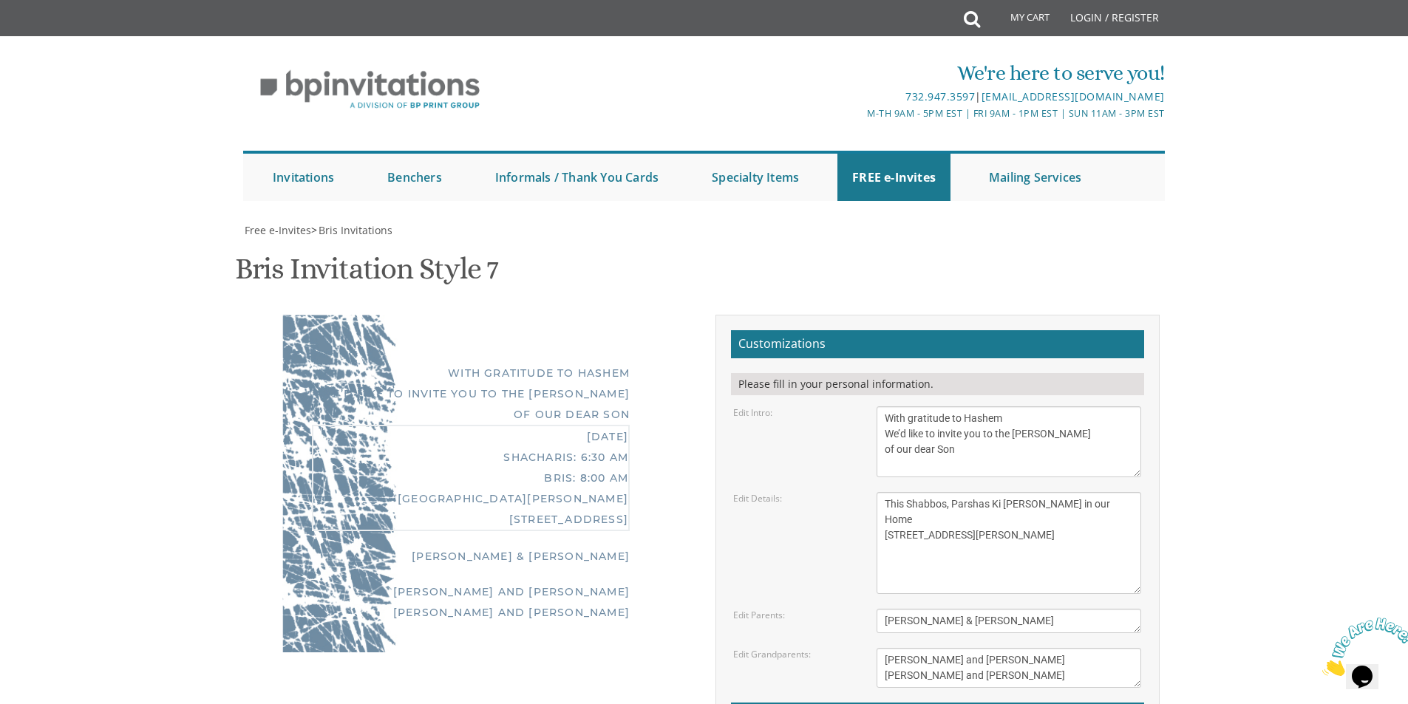
click at [746, 531] on form "Customizations Please fill in your personal information. Edit Intro: With grati…" at bounding box center [937, 574] width 413 height 488
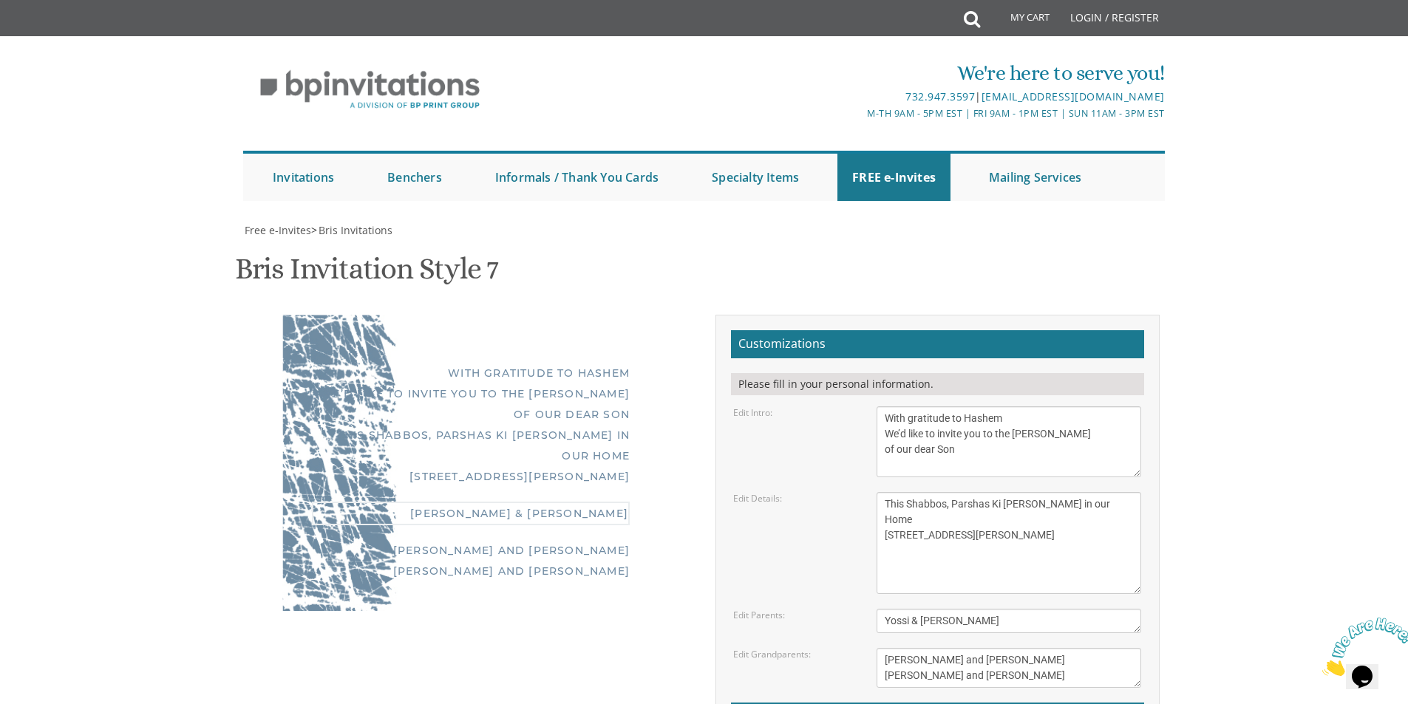
type textarea "Yossi & [PERSON_NAME]"
click at [1023, 609] on textarea "[PERSON_NAME] & [PERSON_NAME]" at bounding box center [1008, 621] width 265 height 24
drag, startPoint x: 1013, startPoint y: 607, endPoint x: 806, endPoint y: 523, distance: 223.1
click at [806, 523] on form "Customizations Please fill in your personal information. Edit Intro: With grati…" at bounding box center [937, 574] width 413 height 488
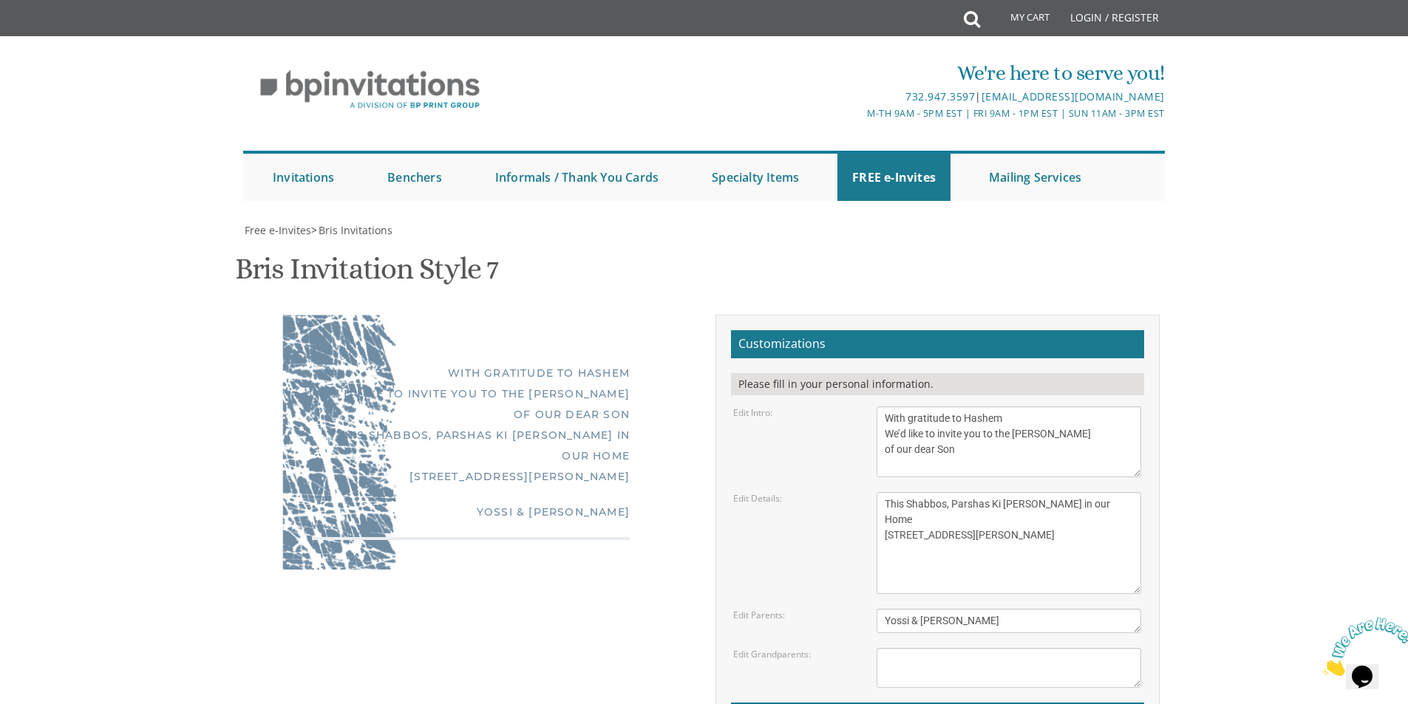
click at [1019, 492] on textarea "[DATE] Shacharis: 6:30 am Bris: 8:00 AM [GEOGRAPHIC_DATA][PERSON_NAME] [STREET_…" at bounding box center [1008, 543] width 265 height 102
click at [890, 492] on textarea "[DATE] Shacharis: 6:30 am Bris: 8:00 AM [GEOGRAPHIC_DATA][PERSON_NAME] [STREET_…" at bounding box center [1008, 543] width 265 height 102
type textarea "This Shabbos, Parshas Ki [PERSON_NAME] in our Home [STREET_ADDRESS][PERSON_NAME]"
click at [989, 406] on textarea "With gratitude to Hashem We’d like to inform you of the bris of our dear son/gr…" at bounding box center [1008, 441] width 265 height 71
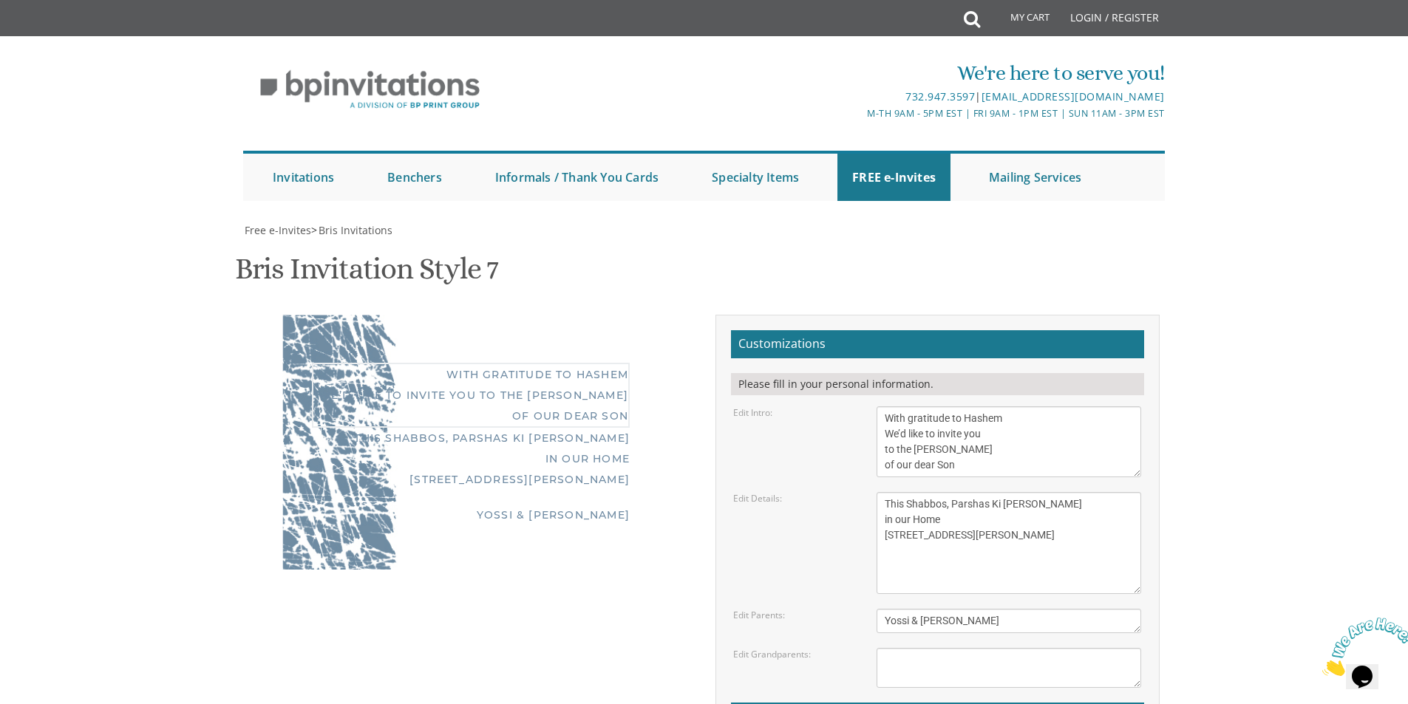
click at [972, 406] on textarea "With gratitude to Hashem We’d like to inform you of the bris of our dear son/gr…" at bounding box center [1008, 441] width 265 height 71
type textarea "With gratitude to Hashem We’d like to invite you to the [PERSON_NAME] of our de…"
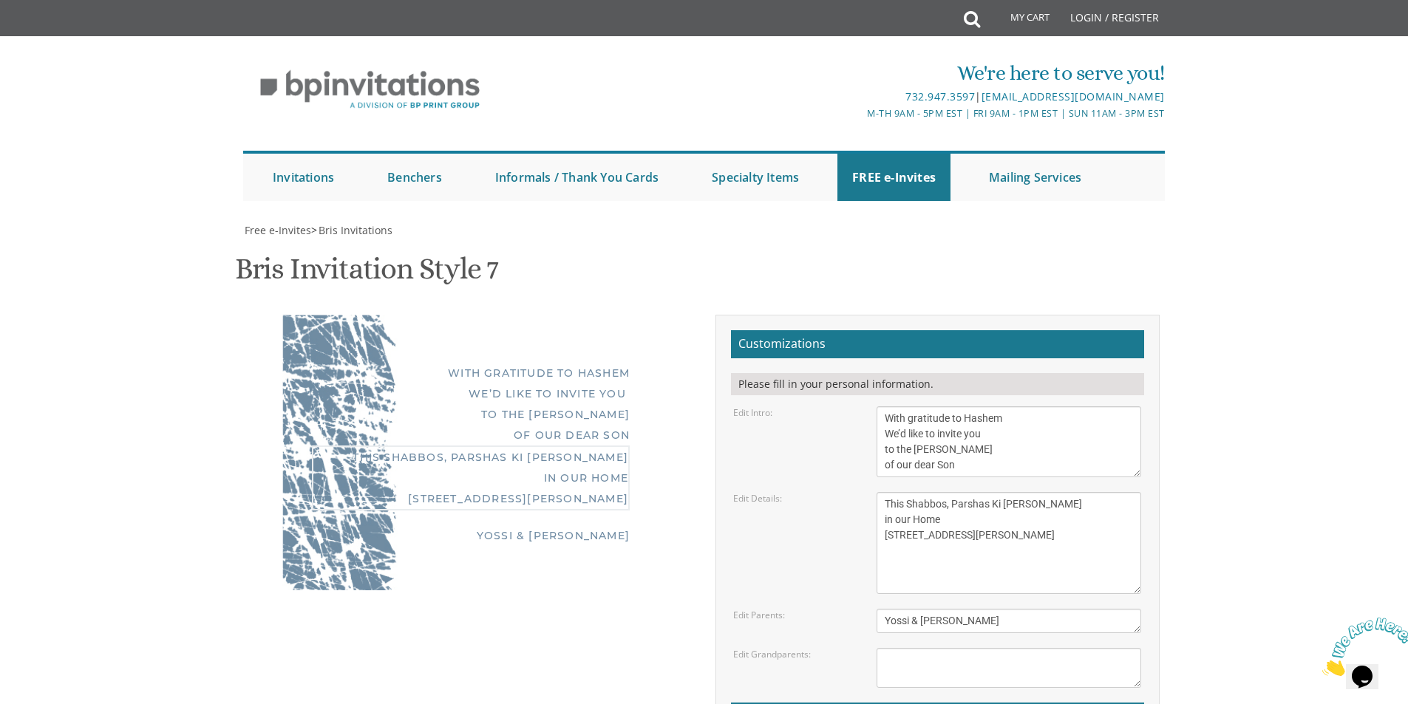
click at [883, 492] on textarea "[DATE] Shacharis: 6:30 am Bris: 8:00 AM [GEOGRAPHIC_DATA][PERSON_NAME] [STREET_…" at bounding box center [1008, 543] width 265 height 102
type input "[PERSON_NAME][EMAIL_ADDRESS][DOMAIN_NAME]"
